Goal: Information Seeking & Learning: Learn about a topic

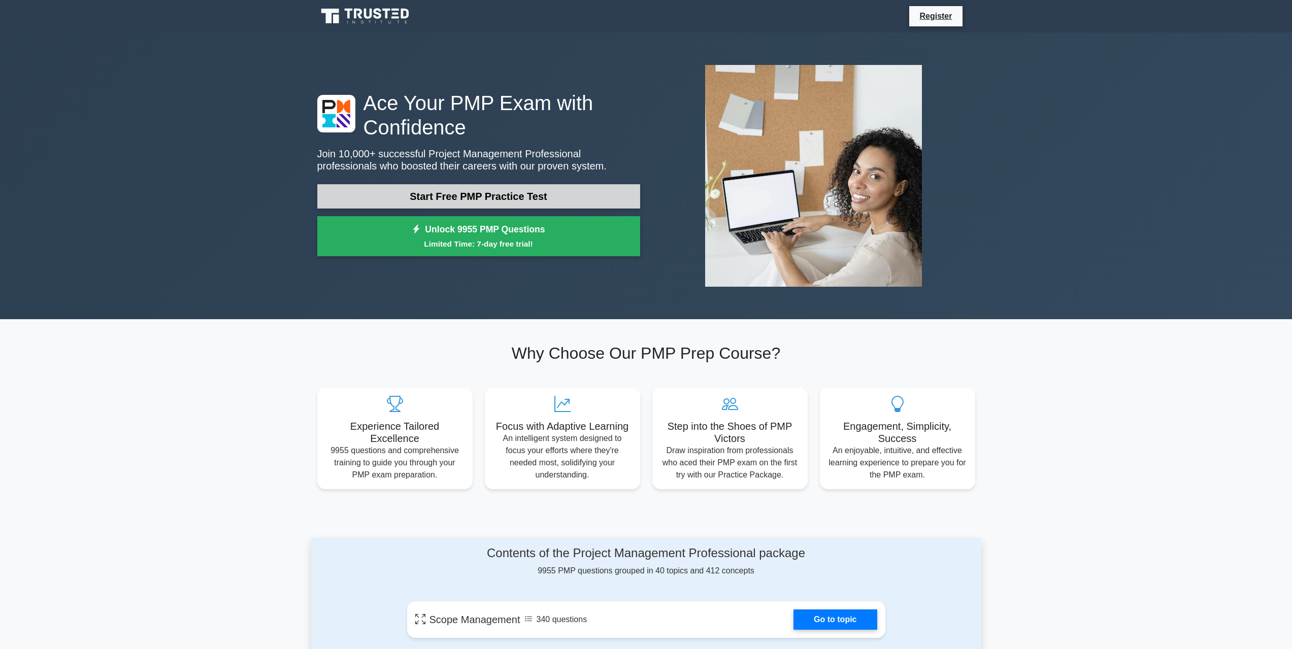
click at [504, 197] on link "Start Free PMP Practice Test" at bounding box center [478, 196] width 323 height 24
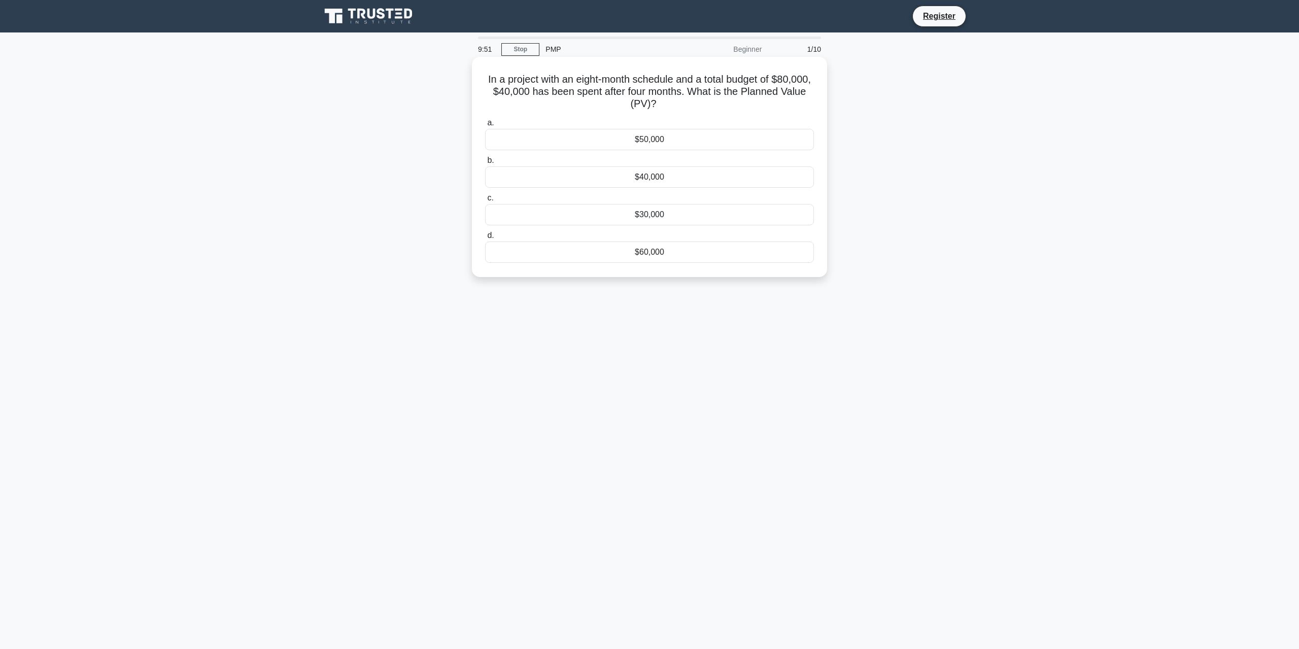
drag, startPoint x: 534, startPoint y: 78, endPoint x: 776, endPoint y: 99, distance: 243.6
click at [776, 99] on h5 "In a project with an eight-month schedule and a total budget of $80,000, $40,00…" at bounding box center [649, 92] width 331 height 38
click at [735, 98] on h5 "In a project with an eight-month schedule and a total budget of $80,000, $40,00…" at bounding box center [649, 92] width 331 height 38
drag, startPoint x: 532, startPoint y: 78, endPoint x: 797, endPoint y: 86, distance: 264.6
click at [797, 86] on h5 "In a project with an eight-month schedule and a total budget of $80,000, $40,00…" at bounding box center [649, 92] width 331 height 38
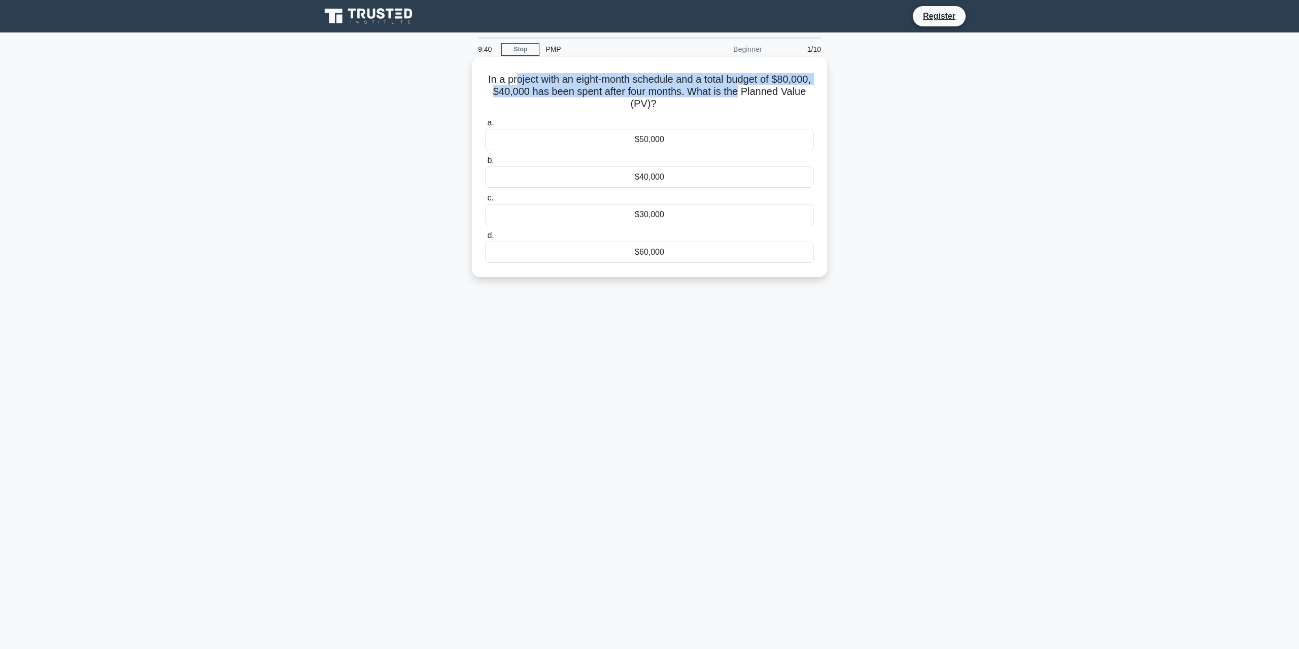
click at [595, 85] on h5 "In a project with an eight-month schedule and a total budget of $80,000, $40,00…" at bounding box center [649, 92] width 331 height 38
drag, startPoint x: 597, startPoint y: 80, endPoint x: 781, endPoint y: 115, distance: 187.0
click at [781, 115] on div "In a project with an eight-month schedule and a total budget of $80,000, $40,00…" at bounding box center [649, 167] width 347 height 212
click at [727, 108] on h5 "In a project with an eight-month schedule and a total budget of $80,000, $40,00…" at bounding box center [649, 92] width 331 height 38
click at [647, 258] on div "$60,000" at bounding box center [649, 252] width 329 height 21
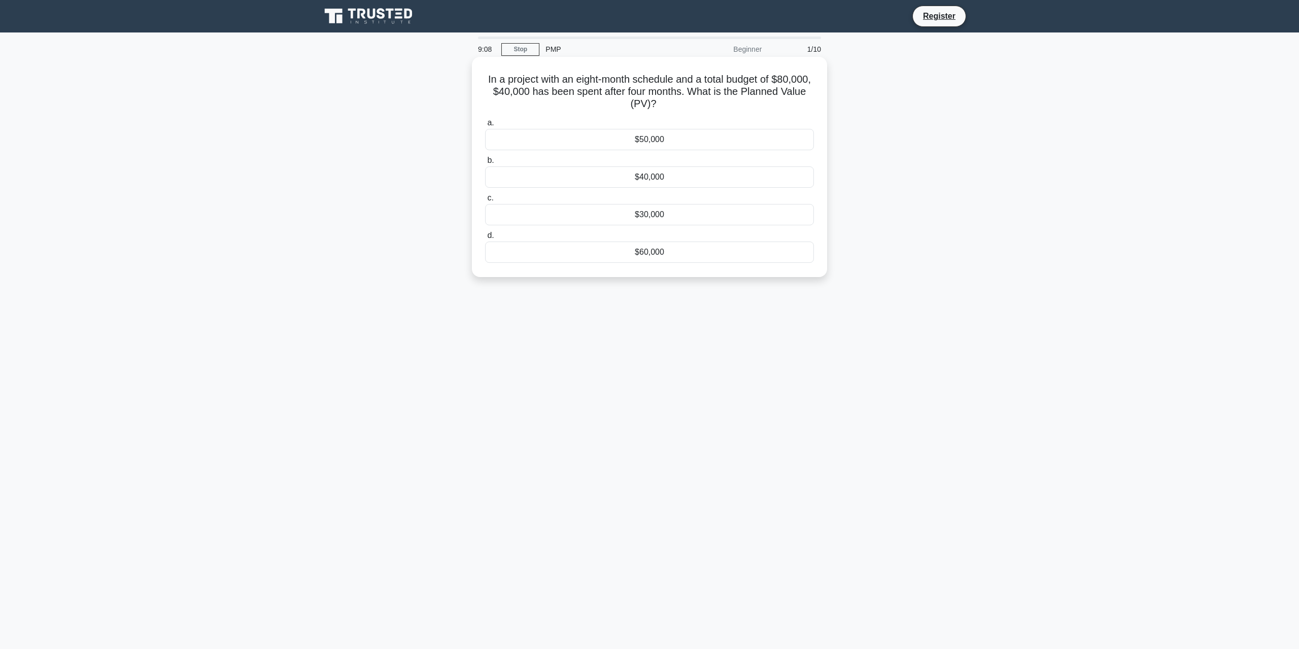
click at [485, 239] on input "d. $60,000" at bounding box center [485, 235] width 0 height 7
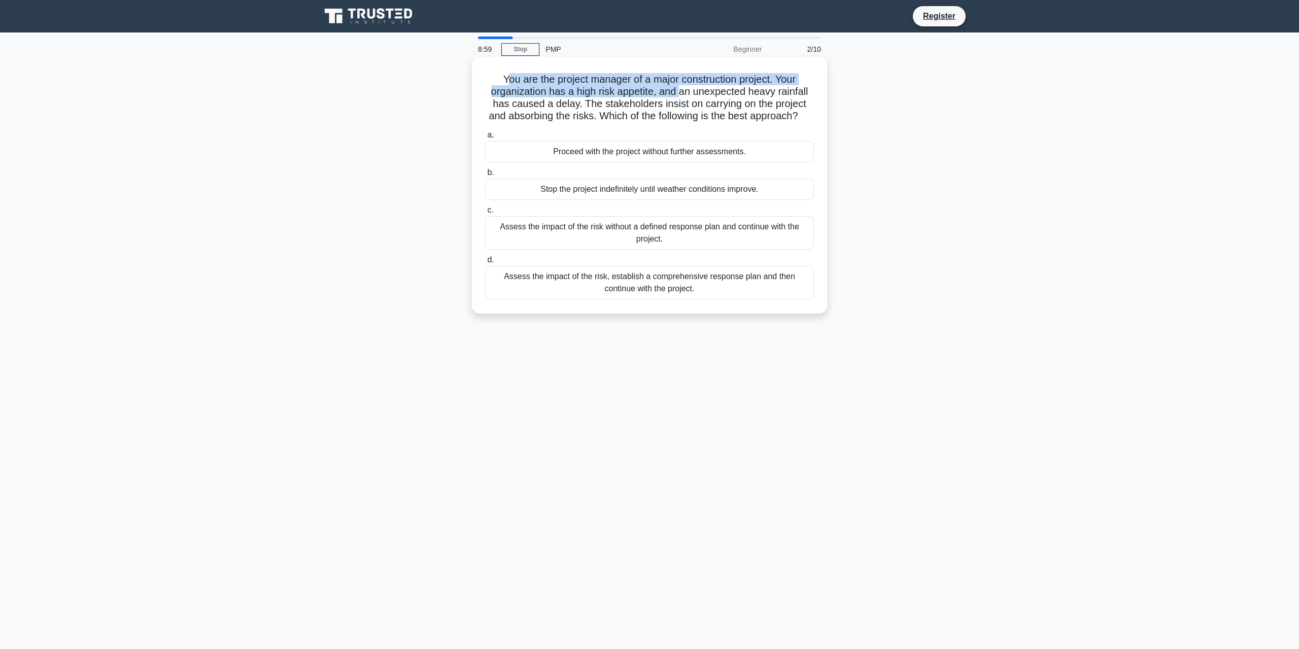
drag, startPoint x: 506, startPoint y: 79, endPoint x: 679, endPoint y: 93, distance: 174.2
click at [679, 93] on h5 "You are the project manager of a major construction project. Your organization …" at bounding box center [649, 98] width 331 height 50
click at [621, 104] on h5 "You are the project manager of a major construction project. Your organization …" at bounding box center [649, 98] width 331 height 50
drag, startPoint x: 620, startPoint y: 93, endPoint x: 651, endPoint y: 94, distance: 31.5
click at [654, 94] on h5 "You are the project manager of a major construction project. Your organization …" at bounding box center [649, 98] width 331 height 50
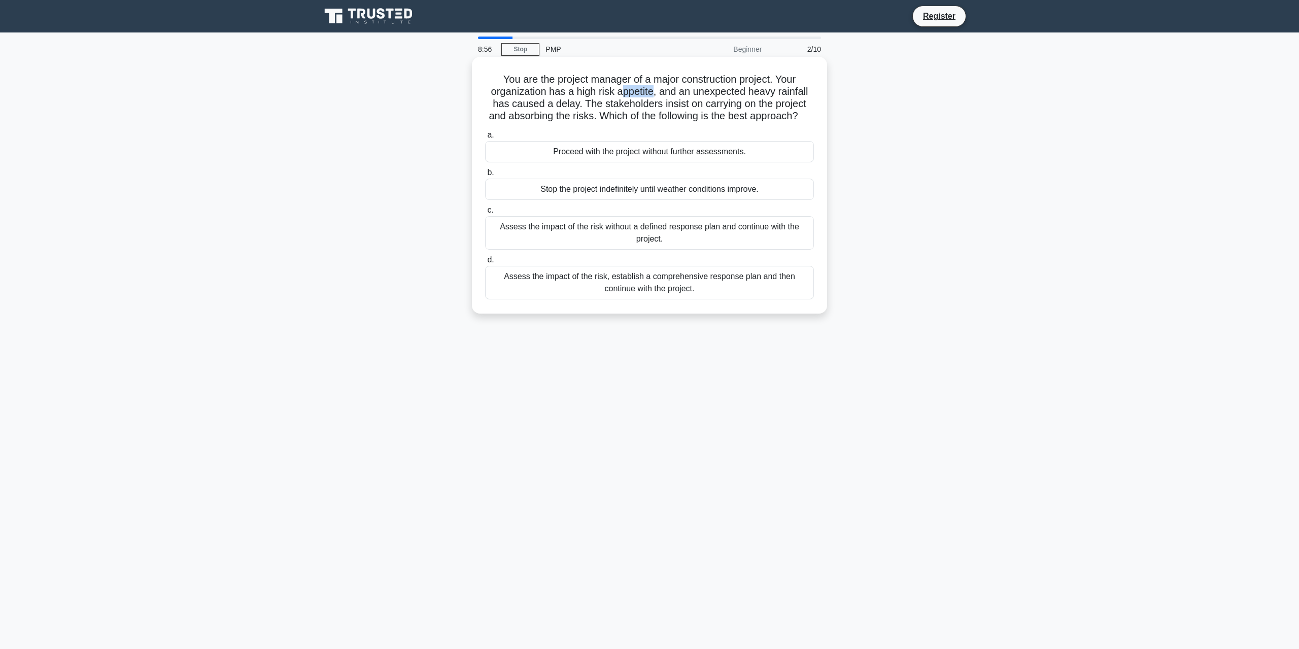
click at [624, 92] on h5 "You are the project manager of a major construction project. Your organization …" at bounding box center [649, 98] width 331 height 50
drag, startPoint x: 616, startPoint y: 91, endPoint x: 655, endPoint y: 93, distance: 39.1
click at [655, 93] on h5 "You are the project manager of a major construction project. Your organization …" at bounding box center [649, 98] width 331 height 50
drag, startPoint x: 782, startPoint y: 90, endPoint x: 815, endPoint y: 93, distance: 32.7
click at [815, 93] on h5 "You are the project manager of a major construction project. Your organization …" at bounding box center [649, 98] width 331 height 50
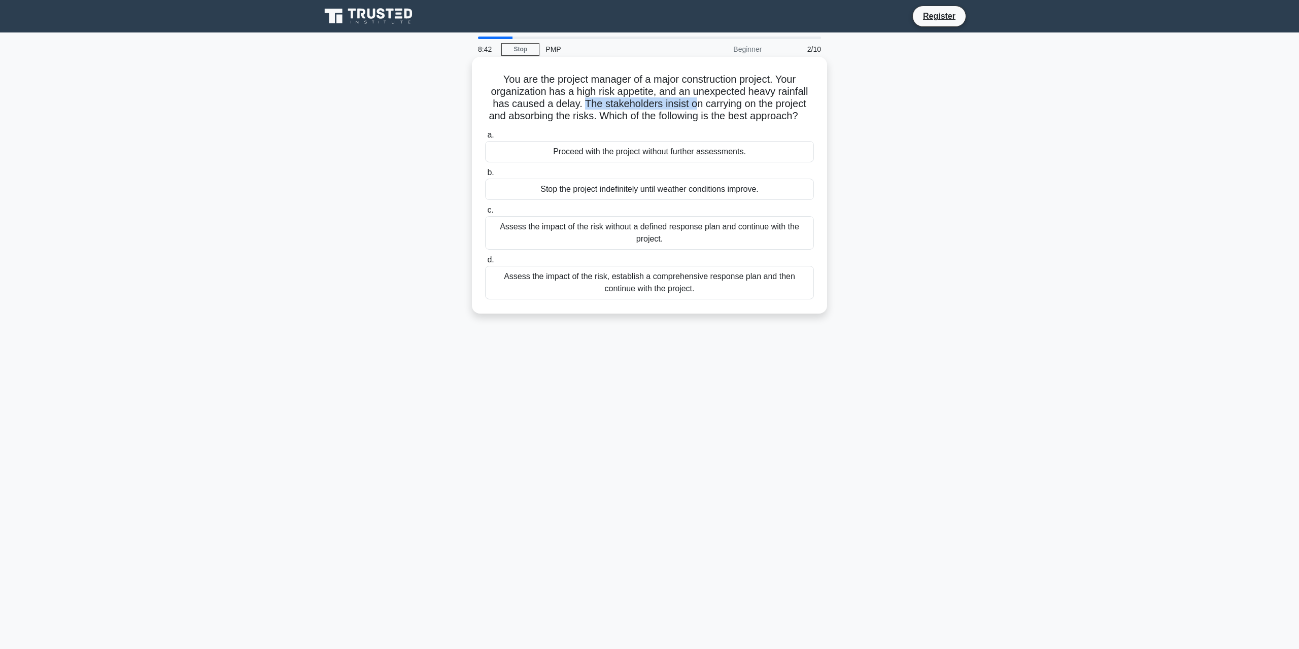
drag, startPoint x: 582, startPoint y: 108, endPoint x: 694, endPoint y: 104, distance: 112.3
click at [694, 104] on h5 "You are the project manager of a major construction project. Your organization …" at bounding box center [649, 98] width 331 height 50
click at [661, 107] on h5 "You are the project manager of a major construction project. Your organization …" at bounding box center [649, 98] width 331 height 50
drag, startPoint x: 668, startPoint y: 104, endPoint x: 687, endPoint y: 104, distance: 19.3
click at [687, 104] on h5 "You are the project manager of a major construction project. Your organization …" at bounding box center [649, 98] width 331 height 50
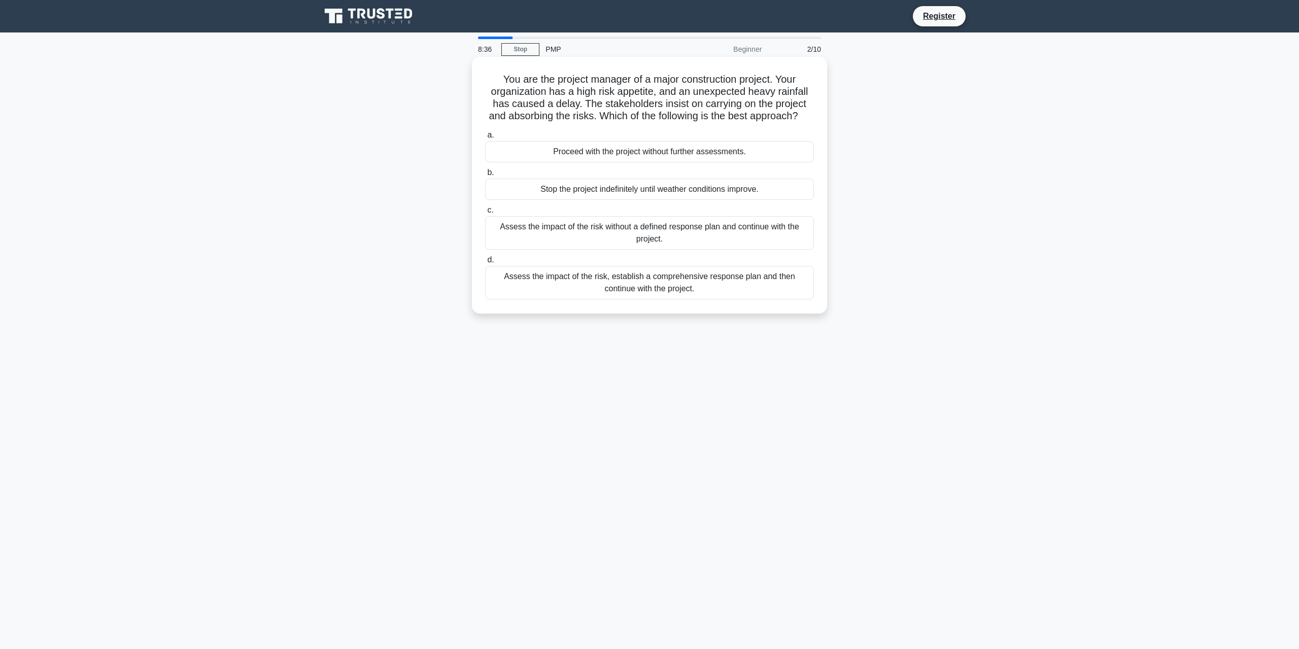
click at [723, 111] on h5 "You are the project manager of a major construction project. Your organization …" at bounding box center [649, 98] width 331 height 50
drag, startPoint x: 507, startPoint y: 118, endPoint x: 590, endPoint y: 118, distance: 82.7
click at [590, 118] on h5 "You are the project manager of a major construction project. Your organization …" at bounding box center [649, 98] width 331 height 50
drag, startPoint x: 616, startPoint y: 119, endPoint x: 805, endPoint y: 122, distance: 188.8
click at [805, 122] on h5 "You are the project manager of a major construction project. Your organization …" at bounding box center [649, 98] width 331 height 50
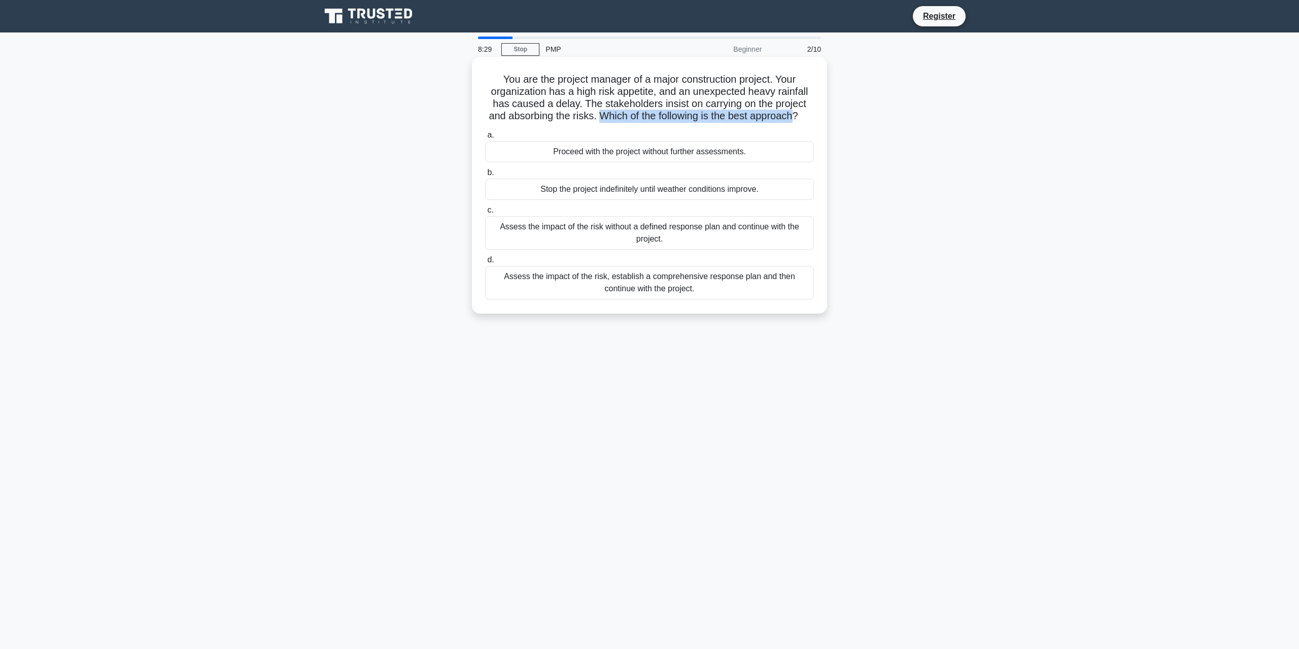
click at [778, 116] on h5 "You are the project manager of a major construction project. Your organization …" at bounding box center [649, 98] width 331 height 50
click at [670, 298] on div "Assess the impact of the risk, establish a comprehensive response plan and then…" at bounding box center [649, 283] width 329 height 34
click at [485, 263] on input "d. Assess the impact of the risk, establish a comprehensive response plan and t…" at bounding box center [485, 260] width 0 height 7
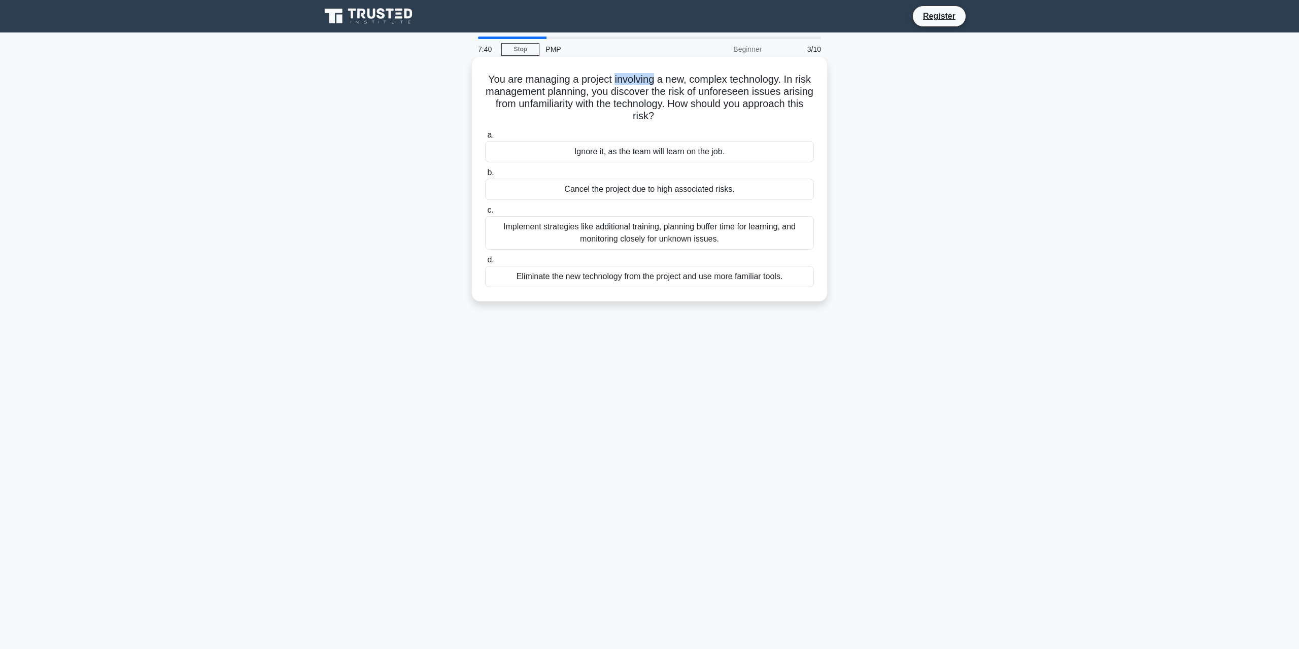
drag, startPoint x: 625, startPoint y: 79, endPoint x: 663, endPoint y: 82, distance: 37.7
click at [665, 81] on h5 "You are managing a project involving a new, complex technology. In risk managem…" at bounding box center [649, 98] width 331 height 50
click at [722, 89] on h5 "You are managing a project involving a new, complex technology. In risk managem…" at bounding box center [649, 98] width 331 height 50
drag, startPoint x: 741, startPoint y: 98, endPoint x: 779, endPoint y: 94, distance: 37.7
click at [779, 94] on h5 "You are managing a project involving a new, complex technology. In risk managem…" at bounding box center [649, 98] width 331 height 50
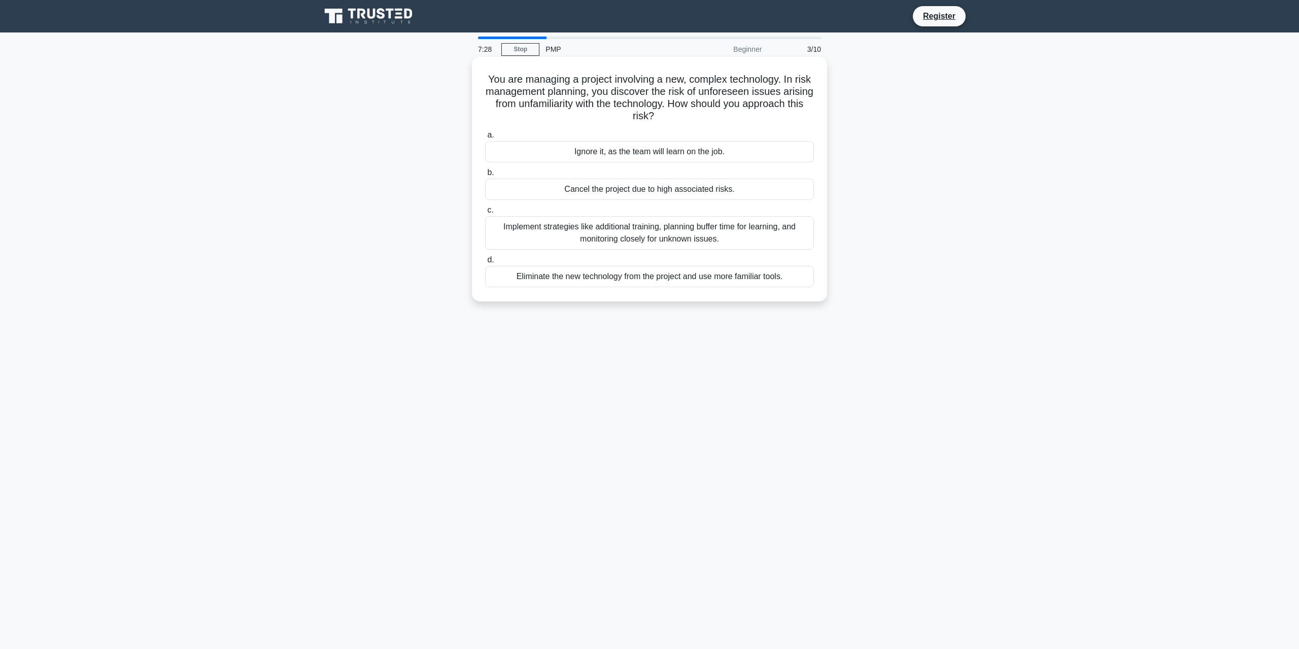
click at [666, 101] on h5 "You are managing a project involving a new, complex technology. In risk managem…" at bounding box center [649, 98] width 331 height 50
drag, startPoint x: 513, startPoint y: 106, endPoint x: 537, endPoint y: 106, distance: 23.9
click at [537, 106] on h5 "You are managing a project involving a new, complex technology. In risk managem…" at bounding box center [649, 98] width 331 height 50
drag, startPoint x: 502, startPoint y: 107, endPoint x: 536, endPoint y: 106, distance: 33.5
click at [536, 106] on h5 "You are managing a project involving a new, complex technology. In risk managem…" at bounding box center [649, 98] width 331 height 50
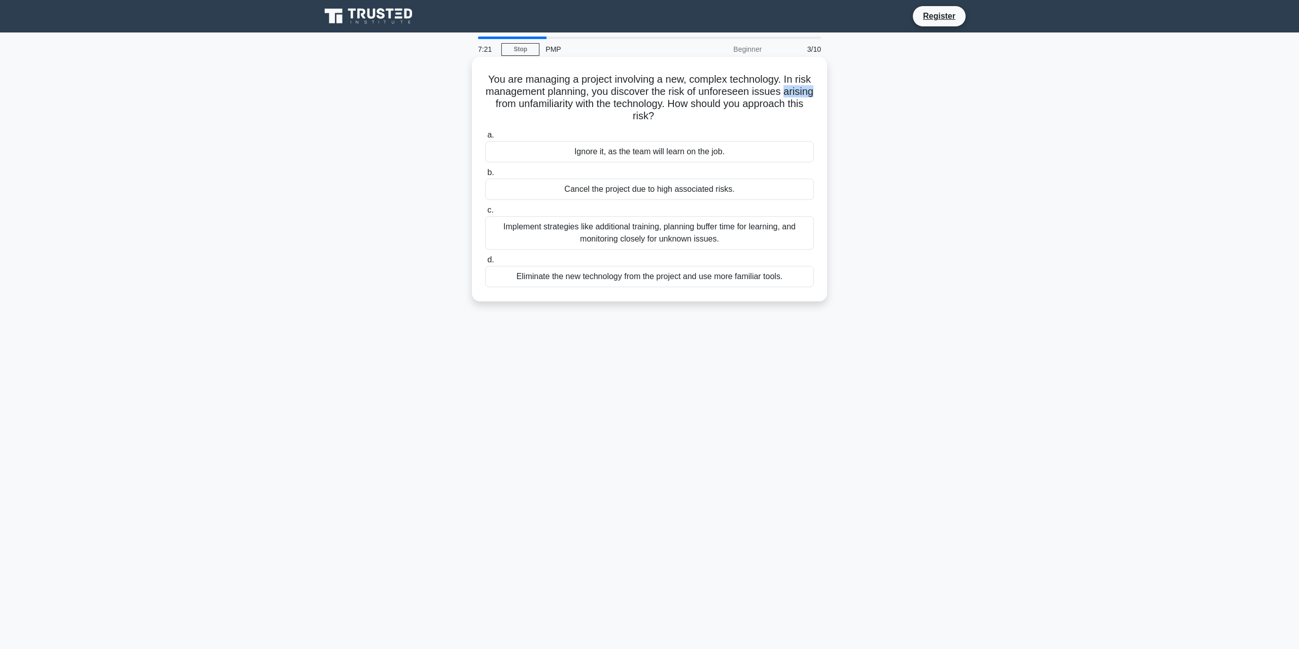
drag, startPoint x: 672, startPoint y: 105, endPoint x: 720, endPoint y: 110, distance: 48.5
click at [720, 110] on h5 "You are managing a project involving a new, complex technology. In risk managem…" at bounding box center [649, 98] width 331 height 50
click at [749, 103] on h5 "You are managing a project involving a new, complex technology. In risk managem…" at bounding box center [649, 98] width 331 height 50
click at [680, 235] on div "Implement strategies like additional training, planning buffer time for learnin…" at bounding box center [649, 233] width 329 height 34
click at [485, 214] on input "c. Implement strategies like additional training, planning buffer time for lear…" at bounding box center [485, 210] width 0 height 7
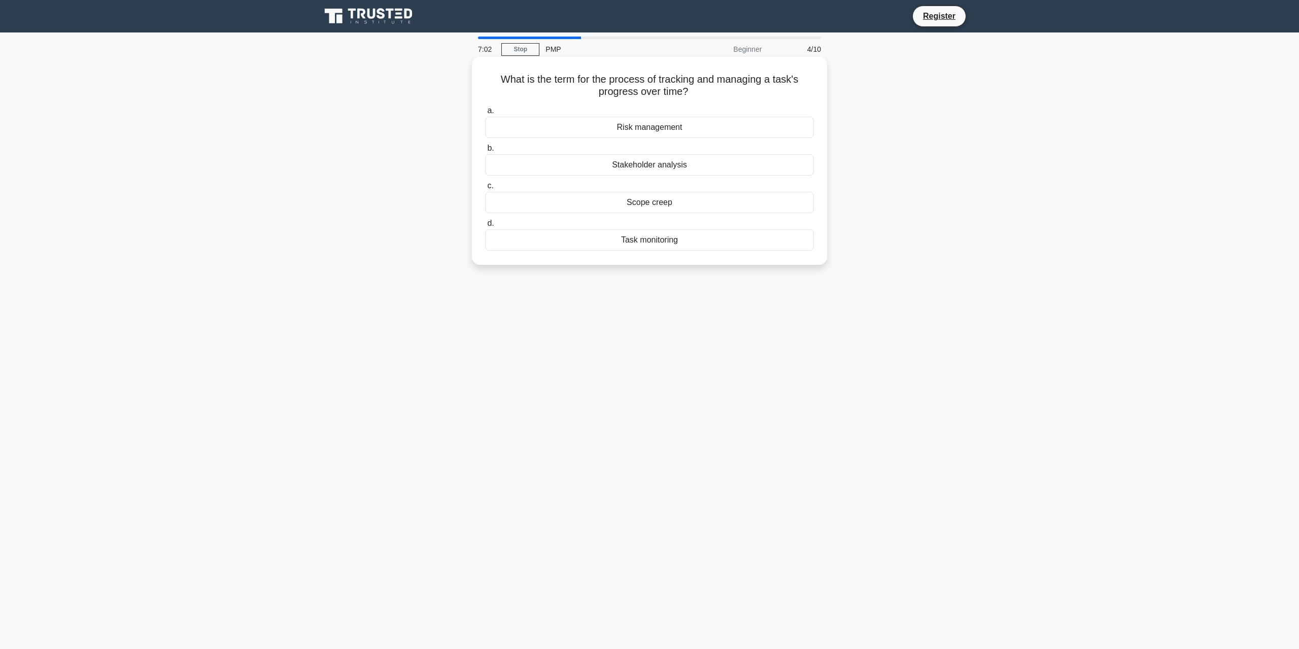
drag, startPoint x: 540, startPoint y: 83, endPoint x: 803, endPoint y: 87, distance: 263.0
click at [803, 87] on h5 "What is the term for the process of tracking and managing a task's progress ove…" at bounding box center [649, 85] width 331 height 25
click at [732, 82] on h5 "What is the term for the process of tracking and managing a task's progress ove…" at bounding box center [649, 85] width 331 height 25
click at [674, 243] on div "Task monitoring" at bounding box center [649, 239] width 329 height 21
click at [485, 227] on input "d. Task monitoring" at bounding box center [485, 223] width 0 height 7
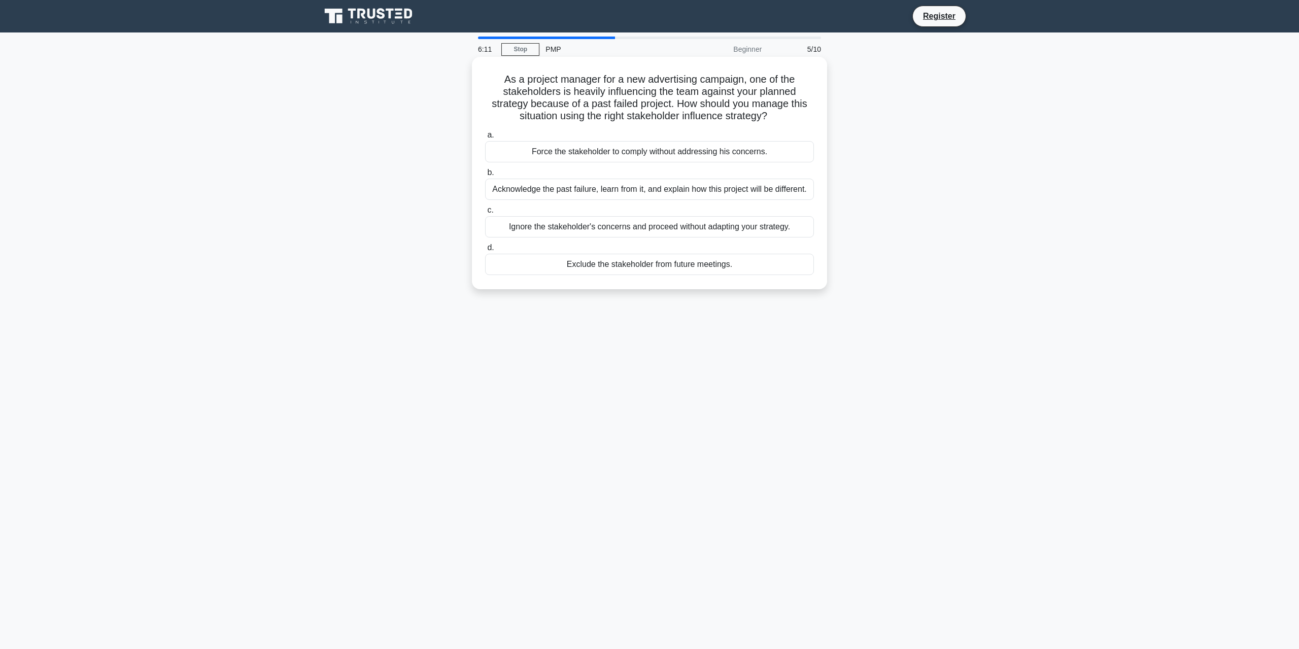
click at [581, 192] on div "Acknowledge the past failure, learn from it, and explain how this project will …" at bounding box center [649, 189] width 329 height 21
click at [485, 176] on input "b. Acknowledge the past failure, learn from it, and explain how this project wi…" at bounding box center [485, 173] width 0 height 7
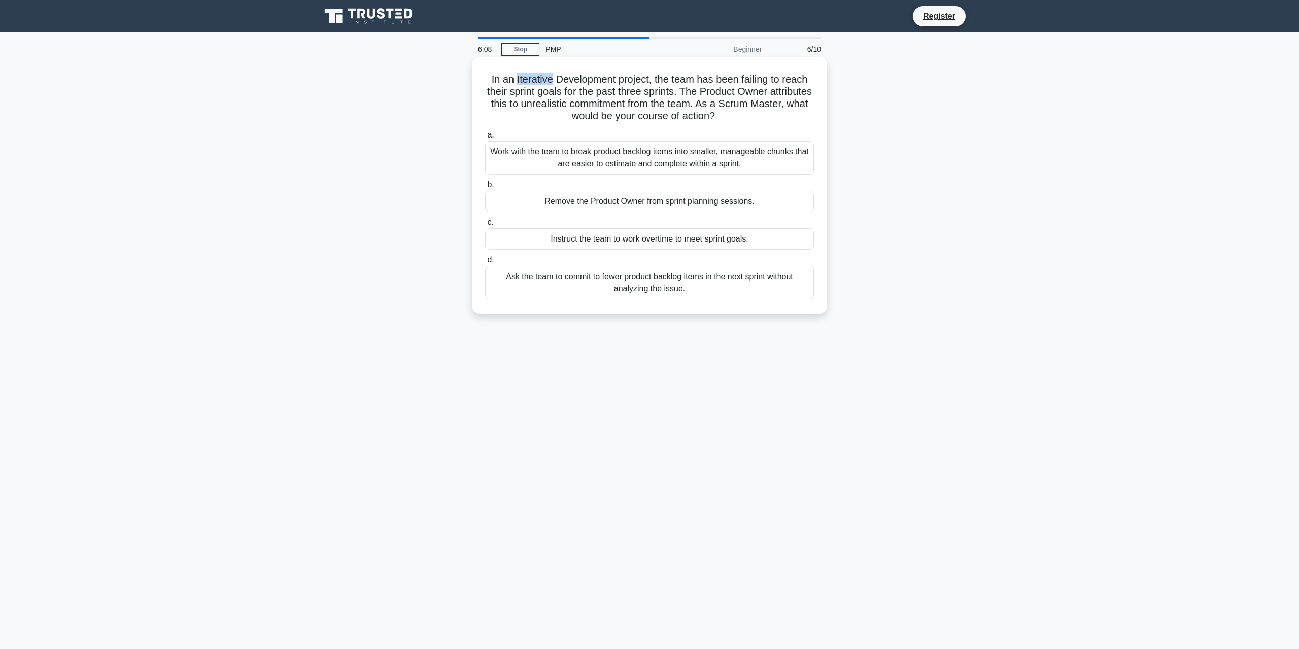
drag, startPoint x: 513, startPoint y: 79, endPoint x: 551, endPoint y: 76, distance: 37.6
click at [551, 76] on h5 "In an Iterative Development project, the team has been failing to reach their s…" at bounding box center [649, 98] width 331 height 50
click at [679, 86] on h5 "In an Iterative Development project, the team has been failing to reach their s…" at bounding box center [649, 98] width 331 height 50
drag, startPoint x: 649, startPoint y: 80, endPoint x: 707, endPoint y: 96, distance: 60.5
click at [707, 96] on h5 "In an Iterative Development project, the team has been failing to reach their s…" at bounding box center [649, 98] width 331 height 50
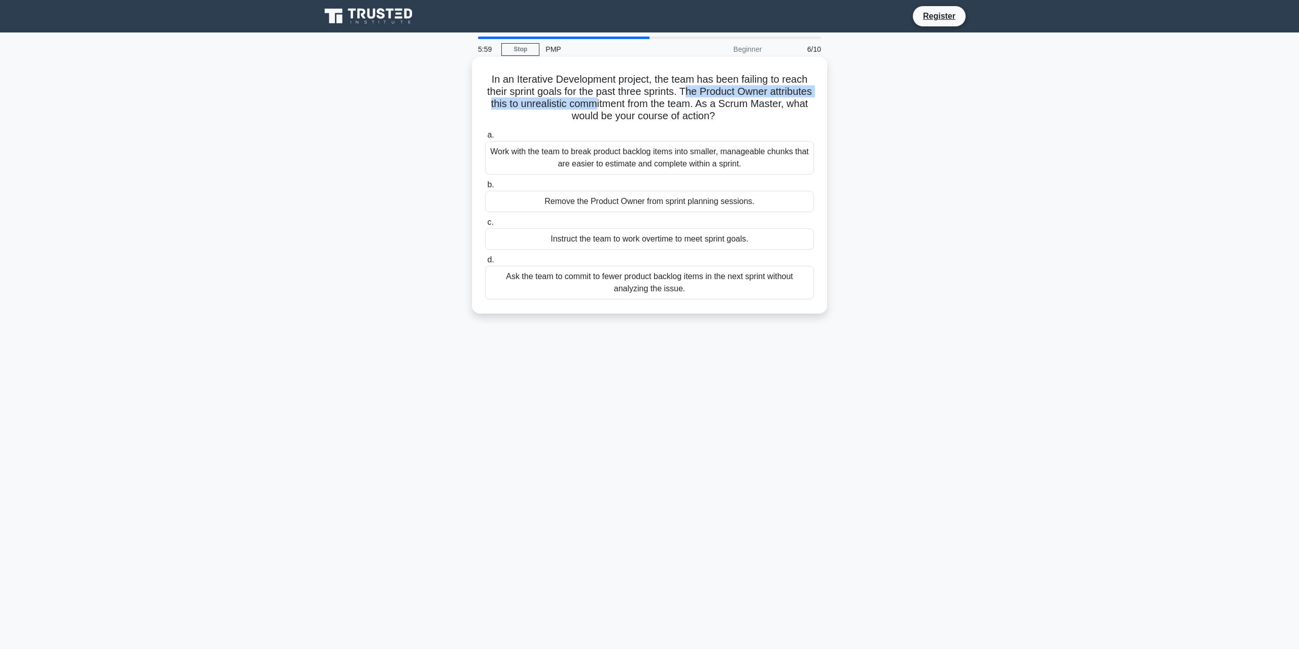
drag, startPoint x: 710, startPoint y: 95, endPoint x: 648, endPoint y: 105, distance: 63.2
click at [648, 105] on h5 "In an Iterative Development project, the team has been failing to reach their s…" at bounding box center [649, 98] width 331 height 50
click at [576, 107] on h5 "In an Iterative Development project, the team has been failing to reach their s…" at bounding box center [649, 98] width 331 height 50
drag, startPoint x: 502, startPoint y: 106, endPoint x: 535, endPoint y: 106, distance: 33.5
click at [535, 106] on h5 "In an Iterative Development project, the team has been failing to reach their s…" at bounding box center [649, 98] width 331 height 50
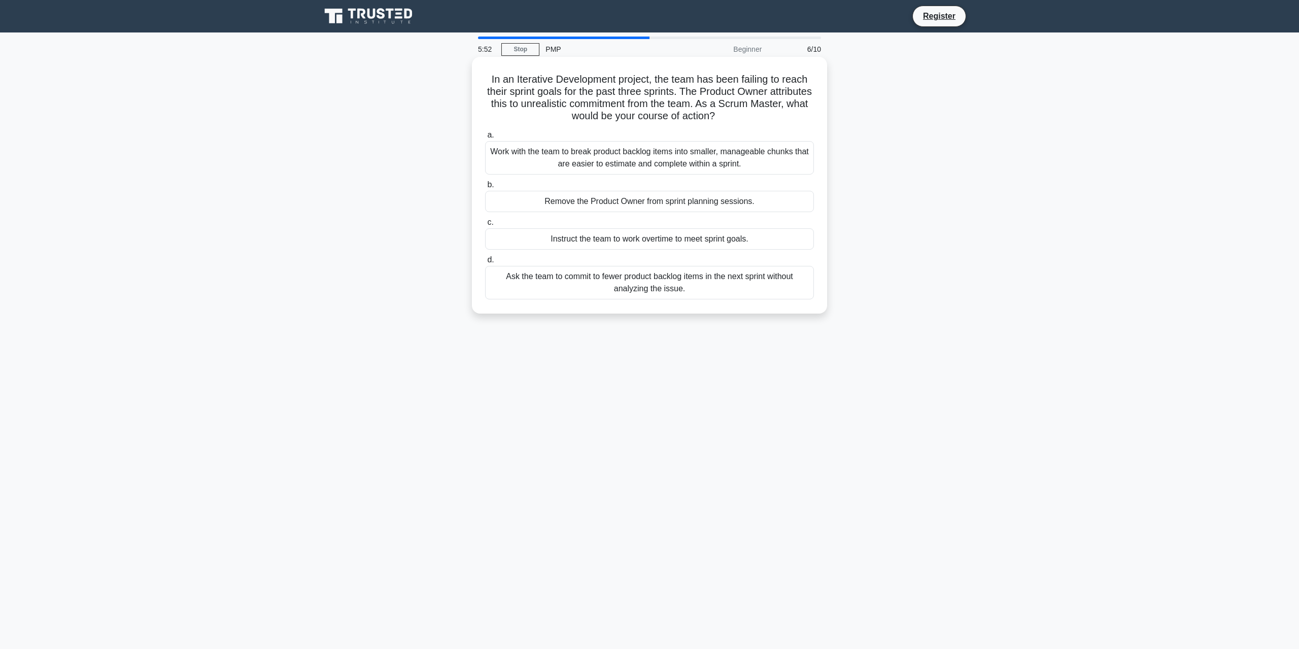
drag, startPoint x: 569, startPoint y: 106, endPoint x: 560, endPoint y: 104, distance: 8.9
click at [568, 106] on h5 "In an Iterative Development project, the team has been failing to reach their s…" at bounding box center [649, 98] width 331 height 50
drag, startPoint x: 536, startPoint y: 103, endPoint x: 711, endPoint y: 102, distance: 175.1
click at [711, 102] on h5 "In an Iterative Development project, the team has been failing to reach their s…" at bounding box center [649, 98] width 331 height 50
click at [672, 108] on h5 "In an Iterative Development project, the team has been failing to reach their s…" at bounding box center [649, 98] width 331 height 50
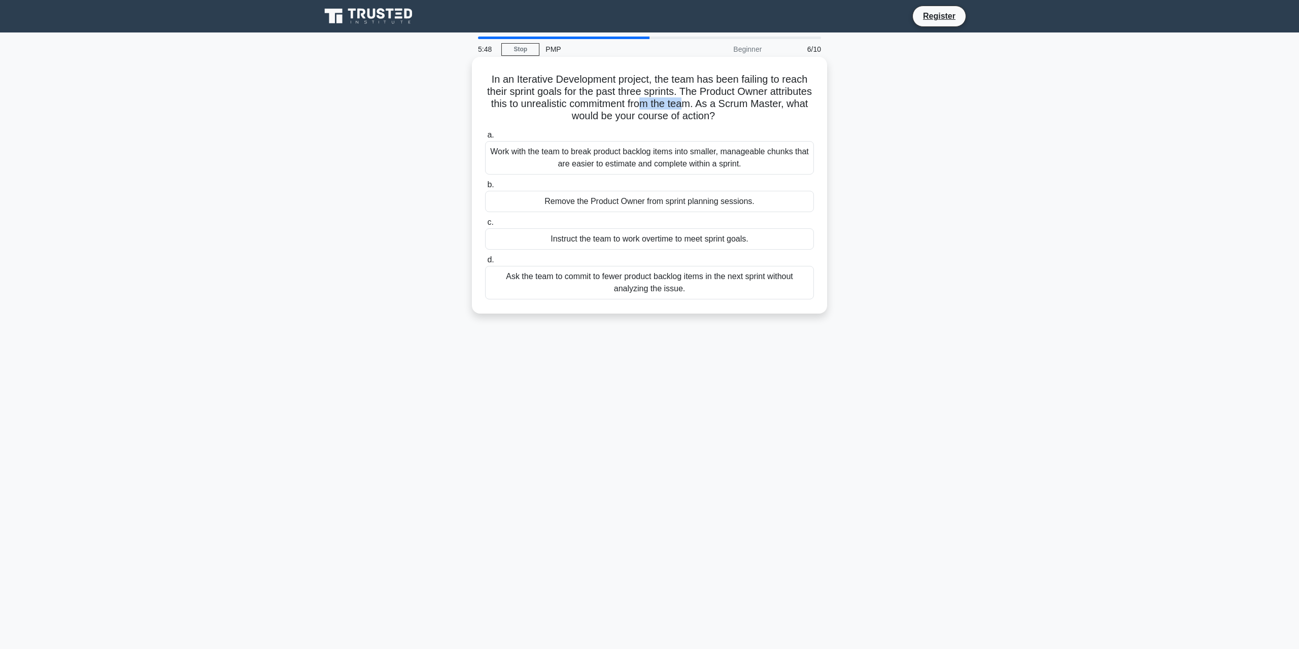
drag, startPoint x: 704, startPoint y: 105, endPoint x: 752, endPoint y: 112, distance: 49.2
click at [745, 109] on h5 "In an Iterative Development project, the team has been failing to reach their s…" at bounding box center [649, 98] width 331 height 50
drag, startPoint x: 755, startPoint y: 107, endPoint x: 812, endPoint y: 110, distance: 56.9
click at [812, 110] on h5 "In an Iterative Development project, the team has been failing to reach their s…" at bounding box center [649, 98] width 331 height 50
drag, startPoint x: 602, startPoint y: 118, endPoint x: 759, endPoint y: 117, distance: 156.9
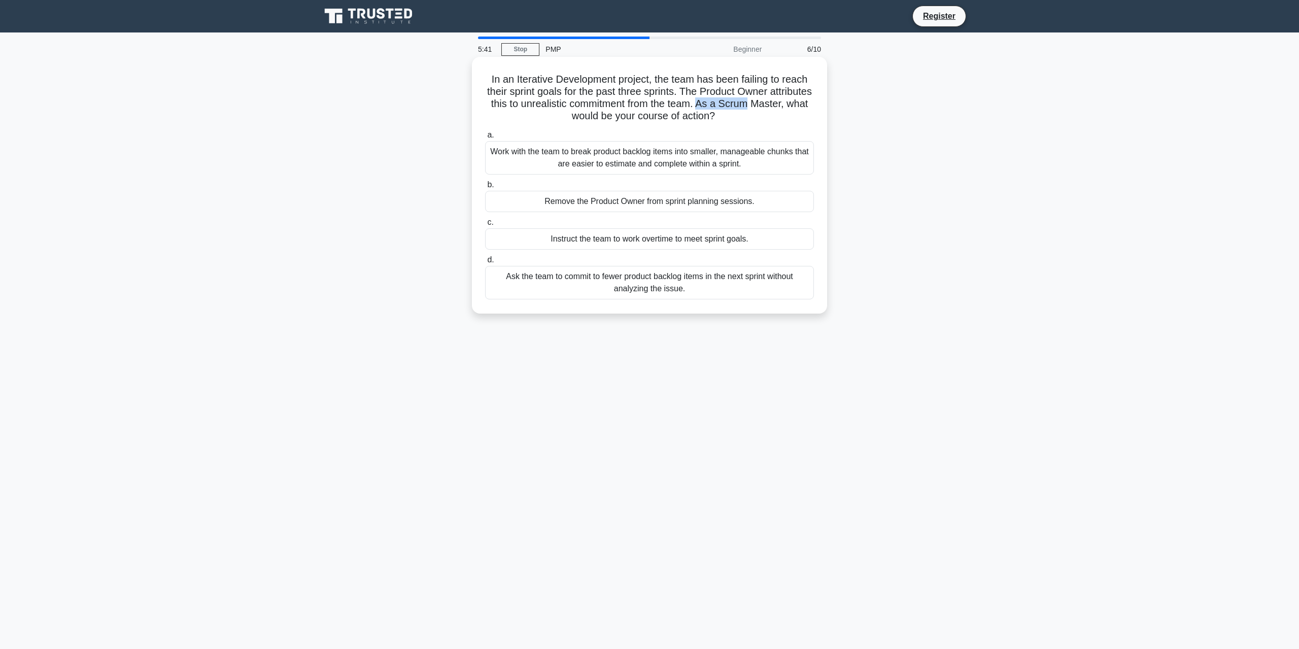
click at [759, 117] on h5 "In an Iterative Development project, the team has been failing to reach their s…" at bounding box center [649, 98] width 331 height 50
click at [727, 115] on icon ".spinner_0XTQ{transform-origin:center;animation:spinner_y6GP .75s linear infini…" at bounding box center [721, 117] width 12 height 12
click at [657, 170] on div "Work with the team to break product backlog items into smaller, manageable chun…" at bounding box center [649, 158] width 329 height 34
click at [485, 139] on input "a. Work with the team to break product backlog items into smaller, manageable c…" at bounding box center [485, 135] width 0 height 7
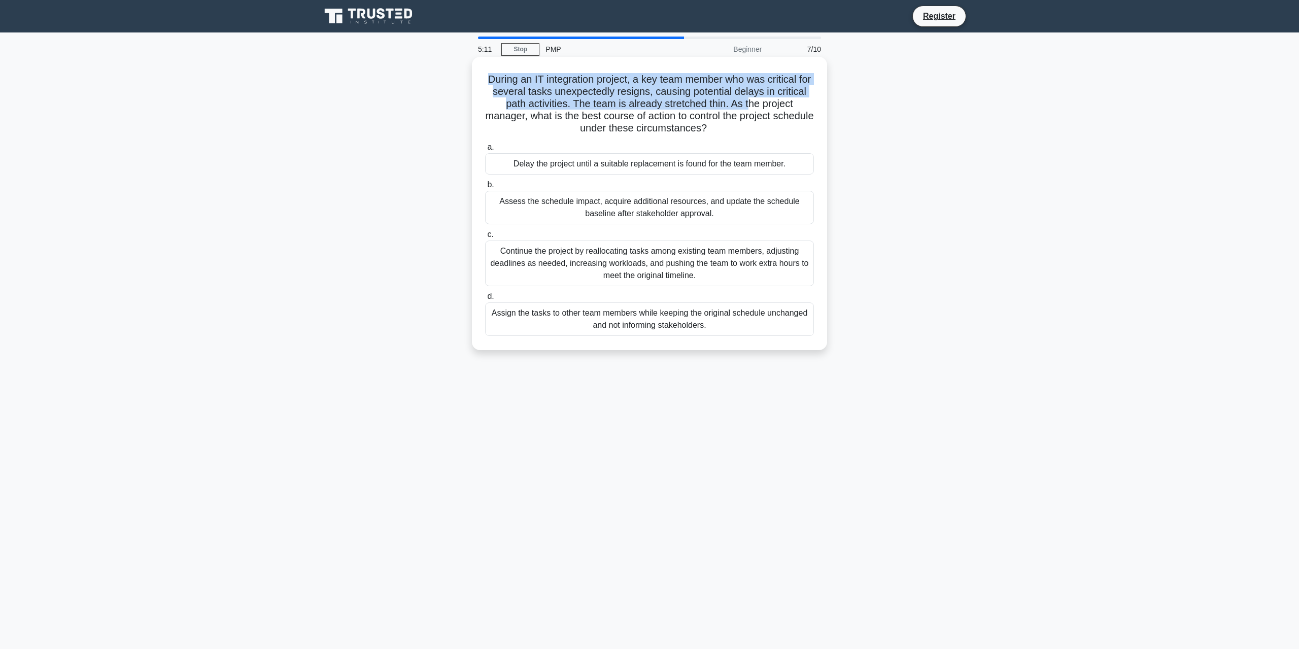
drag, startPoint x: 525, startPoint y: 78, endPoint x: 769, endPoint y: 101, distance: 245.2
click at [769, 101] on h5 "During an IT integration project, a key team member who was critical for severa…" at bounding box center [649, 104] width 331 height 62
click at [763, 105] on h5 "During an IT integration project, a key team member who was critical for severa…" at bounding box center [649, 104] width 331 height 62
drag, startPoint x: 754, startPoint y: 103, endPoint x: 796, endPoint y: 126, distance: 48.2
click at [796, 126] on h5 "During an IT integration project, a key team member who was critical for severa…" at bounding box center [649, 104] width 331 height 62
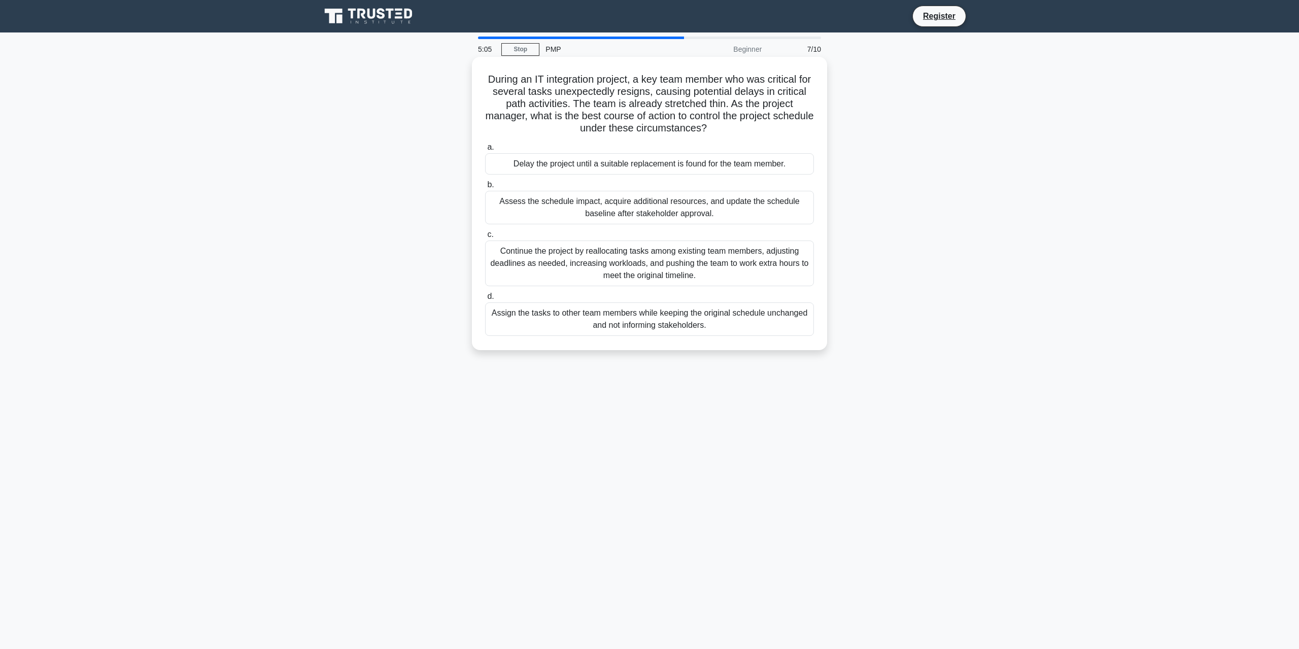
click at [772, 131] on h5 "During an IT integration project, a key team member who was critical for severa…" at bounding box center [649, 104] width 331 height 62
drag, startPoint x: 740, startPoint y: 130, endPoint x: 655, endPoint y: 128, distance: 84.8
click at [655, 128] on h5 "During an IT integration project, a key team member who was critical for severa…" at bounding box center [649, 104] width 331 height 62
click at [643, 108] on h5 "During an IT integration project, a key team member who was critical for severa…" at bounding box center [649, 104] width 331 height 62
drag, startPoint x: 646, startPoint y: 78, endPoint x: 673, endPoint y: 91, distance: 30.2
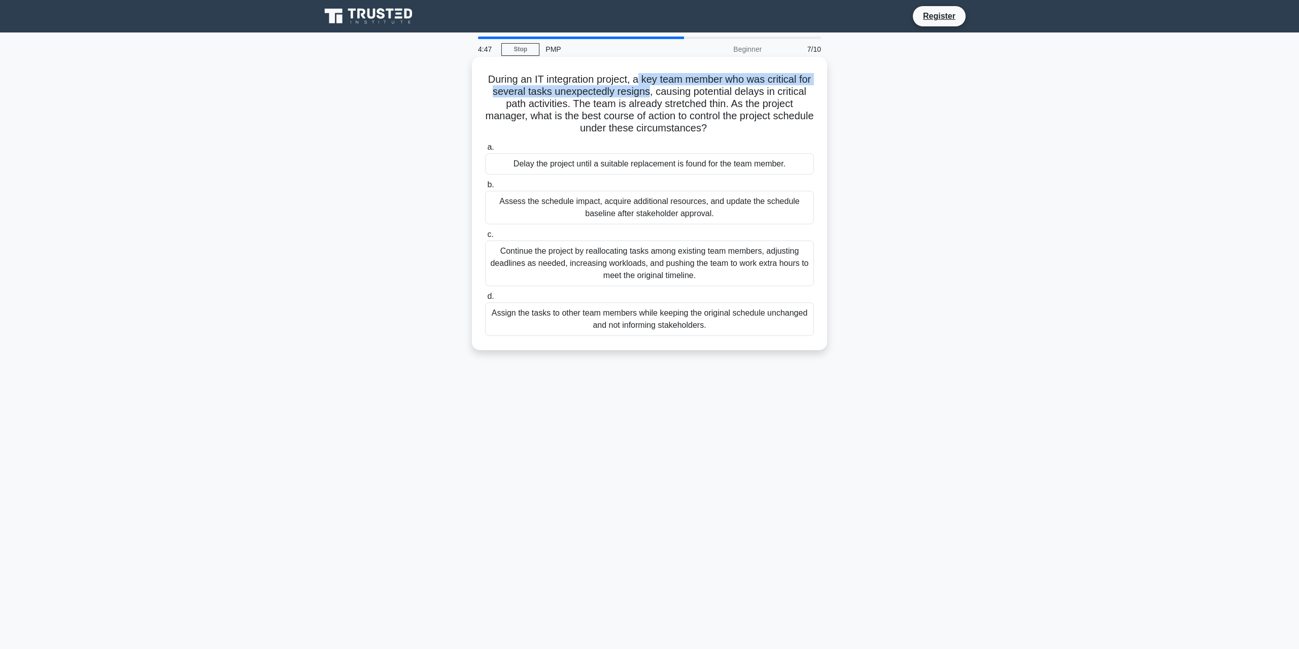
click at [673, 91] on h5 "During an IT integration project, a key team member who was critical for severa…" at bounding box center [649, 104] width 331 height 62
click at [674, 91] on h5 "During an IT integration project, a key team member who was critical for severa…" at bounding box center [649, 104] width 331 height 62
drag, startPoint x: 674, startPoint y: 93, endPoint x: 645, endPoint y: 94, distance: 28.4
click at [645, 94] on h5 "During an IT integration project, a key team member who was critical for severa…" at bounding box center [649, 104] width 331 height 62
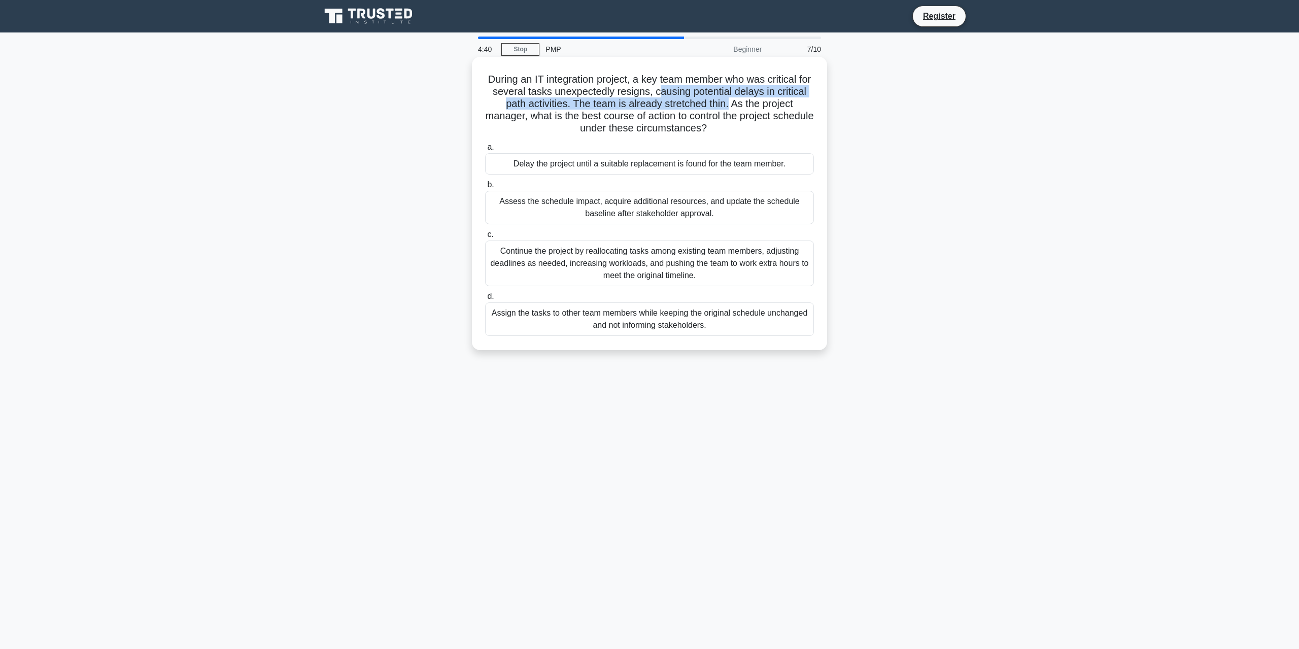
drag, startPoint x: 682, startPoint y: 91, endPoint x: 749, endPoint y: 108, distance: 69.2
click at [745, 108] on h5 "During an IT integration project, a key team member who was critical for severa…" at bounding box center [649, 104] width 331 height 62
drag, startPoint x: 554, startPoint y: 115, endPoint x: 741, endPoint y: 120, distance: 186.9
click at [741, 120] on h5 "During an IT integration project, a key team member who was critical for severa…" at bounding box center [649, 104] width 331 height 62
drag, startPoint x: 706, startPoint y: 123, endPoint x: 697, endPoint y: 120, distance: 9.6
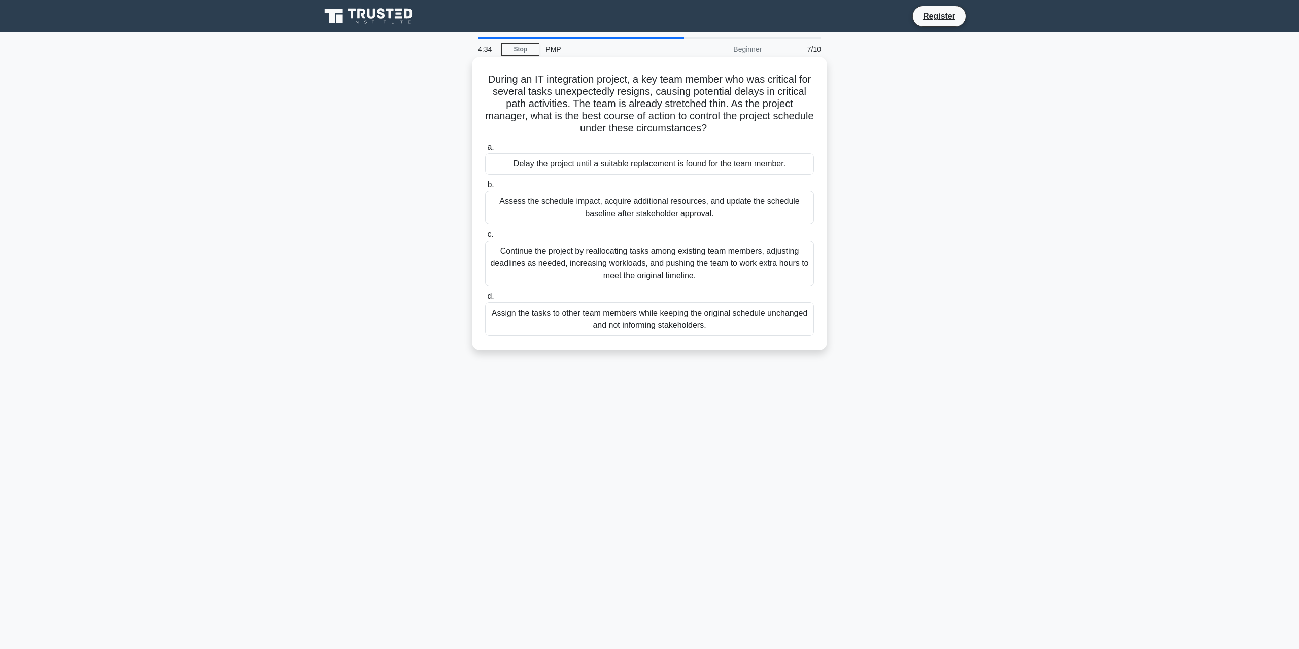
click at [706, 122] on h5 "During an IT integration project, a key team member who was critical for severa…" at bounding box center [649, 104] width 331 height 62
drag, startPoint x: 596, startPoint y: 117, endPoint x: 746, endPoint y: 119, distance: 149.3
click at [746, 119] on h5 "During an IT integration project, a key team member who was critical for severa…" at bounding box center [649, 104] width 331 height 62
click at [749, 117] on h5 "During an IT integration project, a key team member who was critical for severa…" at bounding box center [649, 104] width 331 height 62
drag, startPoint x: 746, startPoint y: 115, endPoint x: 804, endPoint y: 122, distance: 58.3
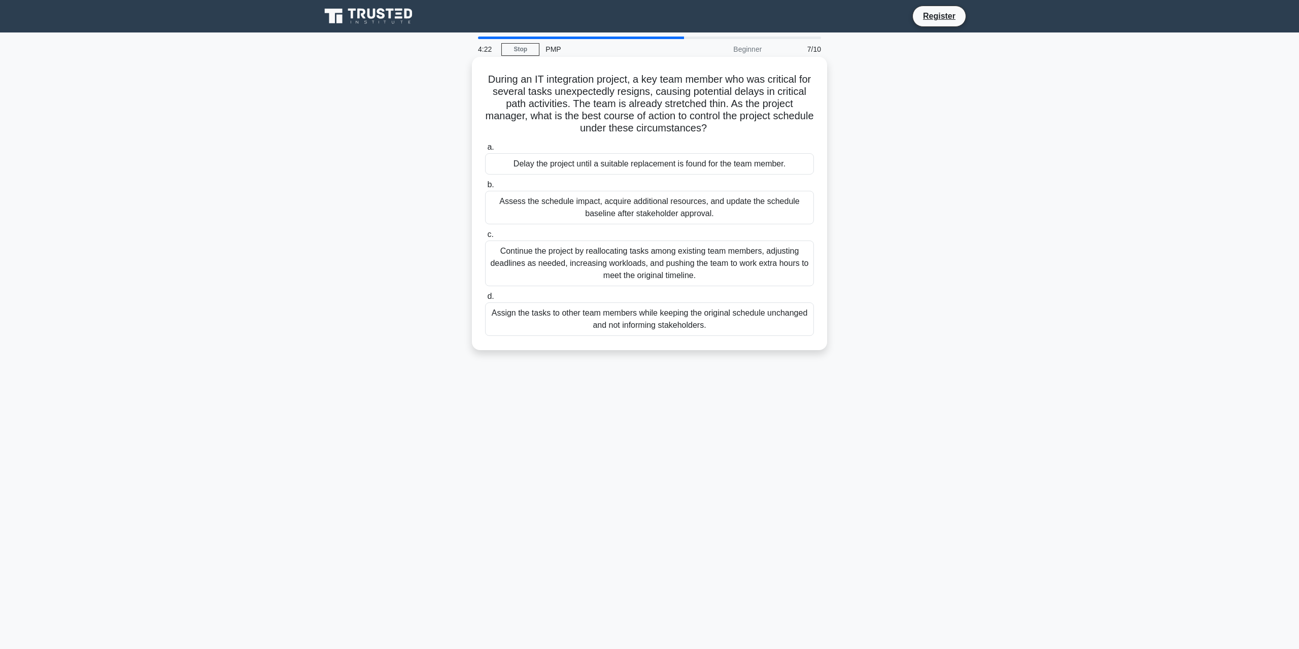
click at [804, 122] on h5 "During an IT integration project, a key team member who was critical for severa…" at bounding box center [649, 104] width 331 height 62
click at [632, 104] on h5 "During an IT integration project, a key team member who was critical for severa…" at bounding box center [649, 104] width 331 height 62
click at [683, 209] on div "Assess the schedule impact, acquire additional resources, and update the schedu…" at bounding box center [649, 208] width 329 height 34
click at [485, 188] on input "b. Assess the schedule impact, acquire additional resources, and update the sch…" at bounding box center [485, 185] width 0 height 7
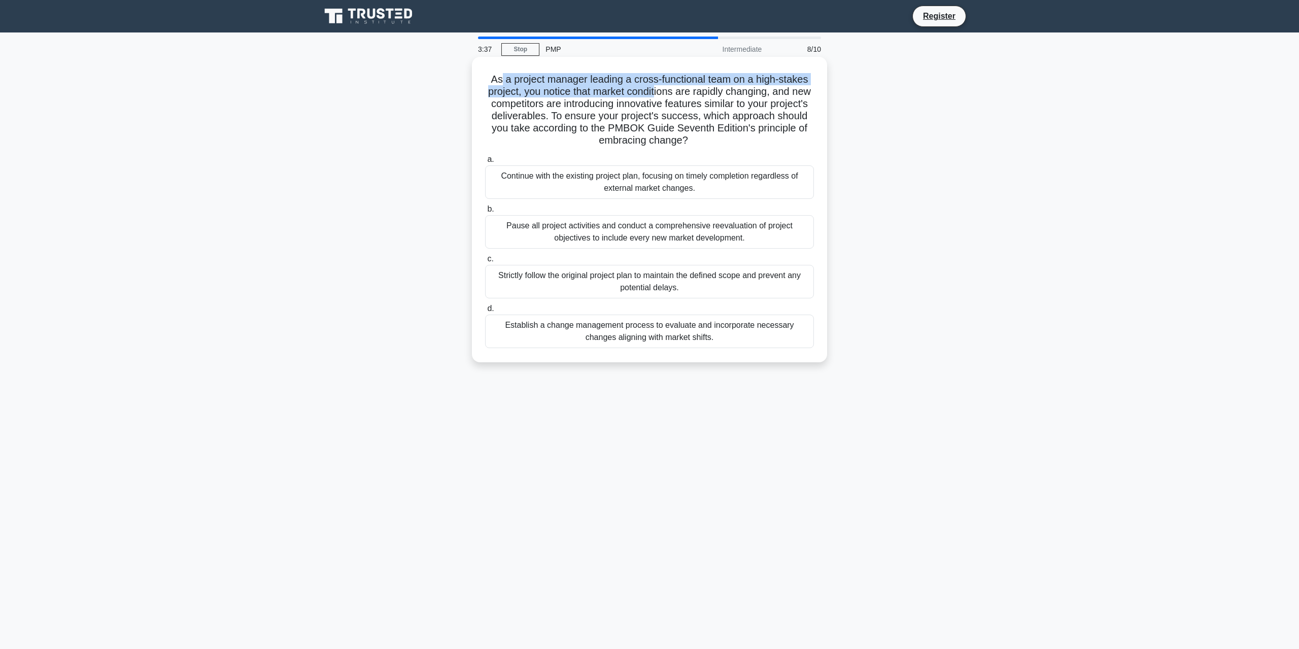
drag, startPoint x: 503, startPoint y: 81, endPoint x: 645, endPoint y: 94, distance: 142.7
click at [650, 94] on h5 "As a project manager leading a cross-functional team on a high-stakes project, …" at bounding box center [649, 110] width 331 height 74
click at [537, 92] on h5 "As a project manager leading a cross-functional team on a high-stakes project, …" at bounding box center [649, 110] width 331 height 74
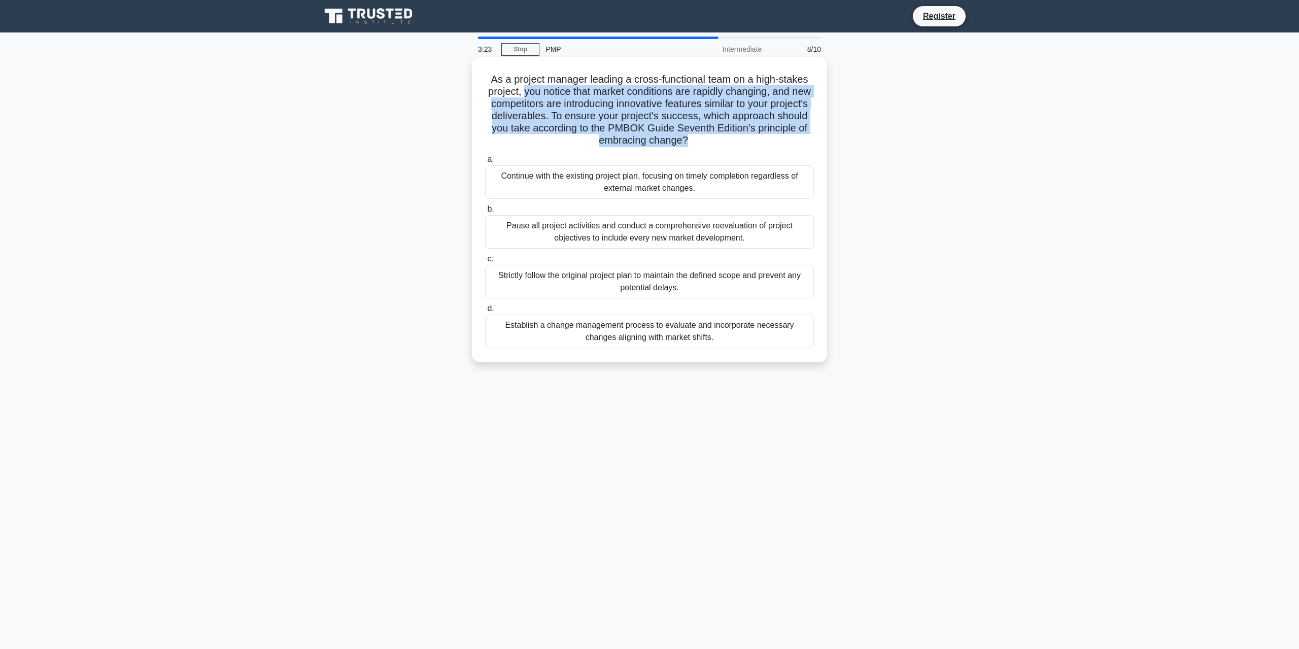
drag, startPoint x: 537, startPoint y: 92, endPoint x: 795, endPoint y: 141, distance: 262.4
click at [795, 141] on h5 "As a project manager leading a cross-functional team on a high-stakes project, …" at bounding box center [649, 110] width 331 height 74
click at [736, 141] on h5 "As a project manager leading a cross-functional team on a high-stakes project, …" at bounding box center [649, 110] width 331 height 74
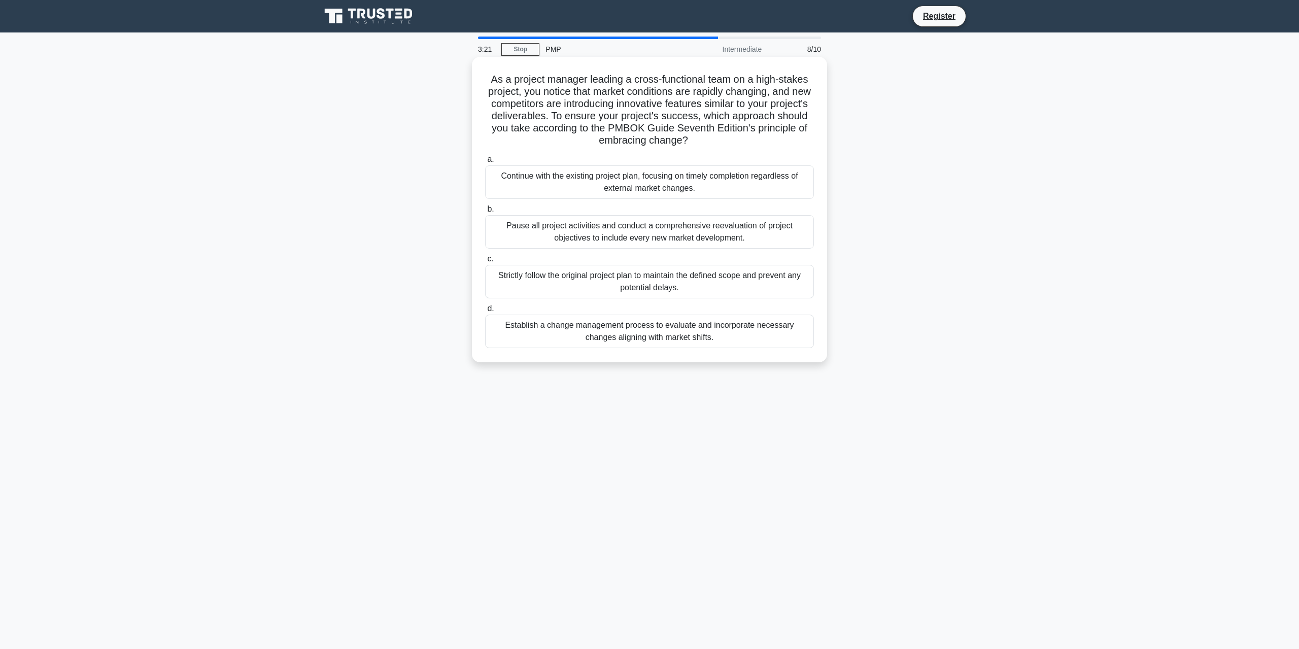
drag, startPoint x: 712, startPoint y: 145, endPoint x: 566, endPoint y: 77, distance: 160.3
click at [566, 77] on h5 "As a project manager leading a cross-functional team on a high-stakes project, …" at bounding box center [649, 110] width 331 height 74
click at [624, 111] on h5 "As a project manager leading a cross-functional team on a high-stakes project, …" at bounding box center [649, 110] width 331 height 74
drag, startPoint x: 632, startPoint y: 141, endPoint x: 716, endPoint y: 152, distance: 83.9
click at [716, 152] on div "As a project manager leading a cross-functional team on a high-stakes project, …" at bounding box center [649, 209] width 347 height 297
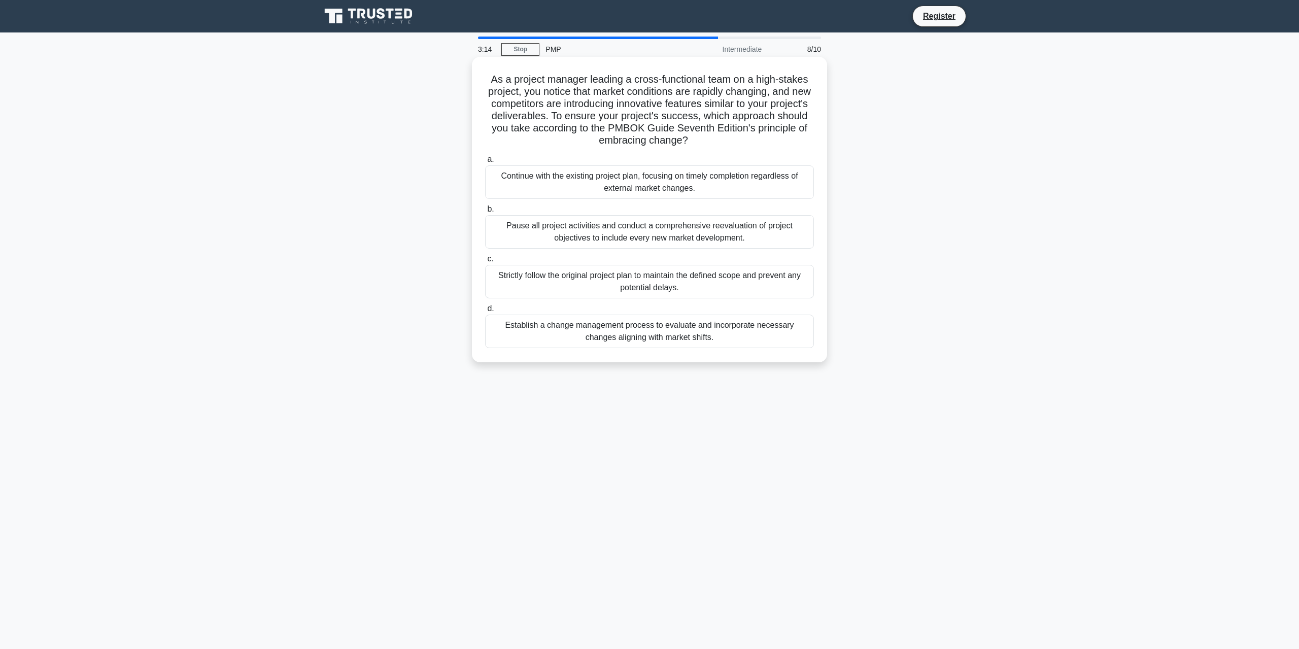
click at [671, 111] on h5 "As a project manager leading a cross-functional team on a high-stakes project, …" at bounding box center [649, 110] width 331 height 74
click at [707, 332] on div "Establish a change management process to evaluate and incorporate necessary cha…" at bounding box center [649, 332] width 329 height 34
click at [485, 312] on input "d. Establish a change management process to evaluate and incorporate necessary …" at bounding box center [485, 309] width 0 height 7
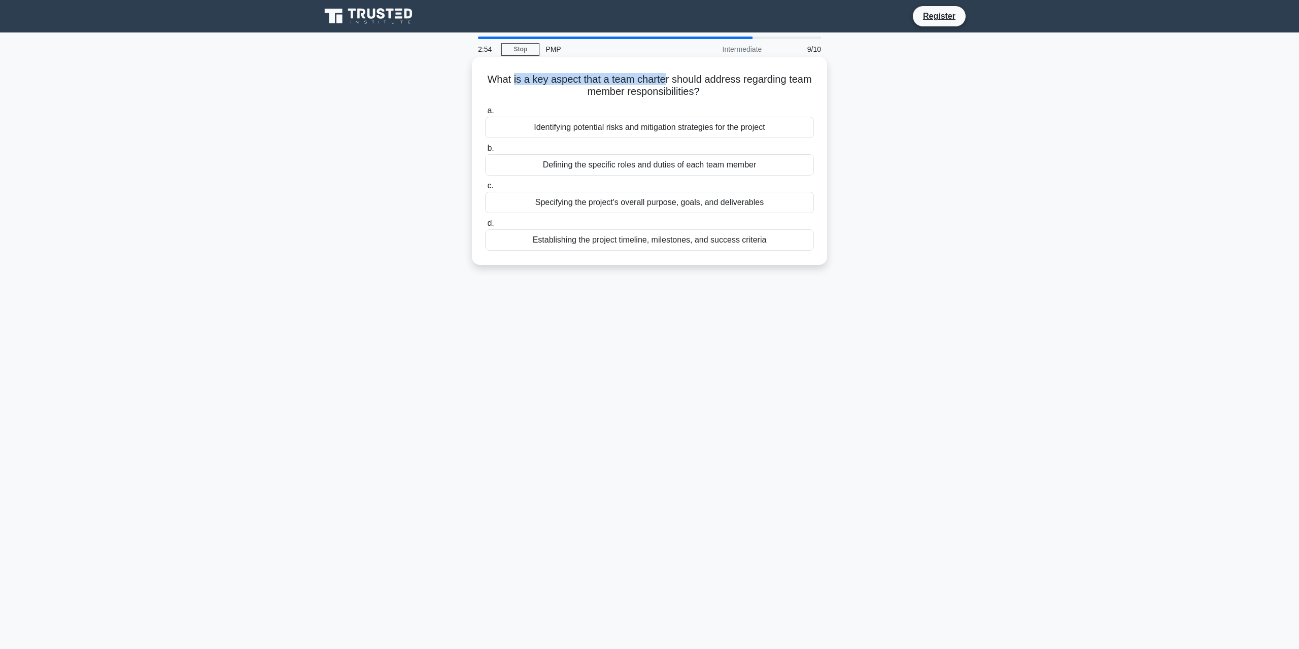
drag, startPoint x: 547, startPoint y: 80, endPoint x: 666, endPoint y: 86, distance: 119.9
click at [666, 86] on h5 "What is a key aspect that a team charter should address regarding team member r…" at bounding box center [649, 85] width 331 height 25
click at [638, 86] on h5 "What is a key aspect that a team charter should address regarding team member r…" at bounding box center [649, 85] width 331 height 25
drag, startPoint x: 550, startPoint y: 79, endPoint x: 577, endPoint y: 76, distance: 27.1
click at [577, 76] on h5 "What is a key aspect that a team charter should address regarding team member r…" at bounding box center [649, 85] width 331 height 25
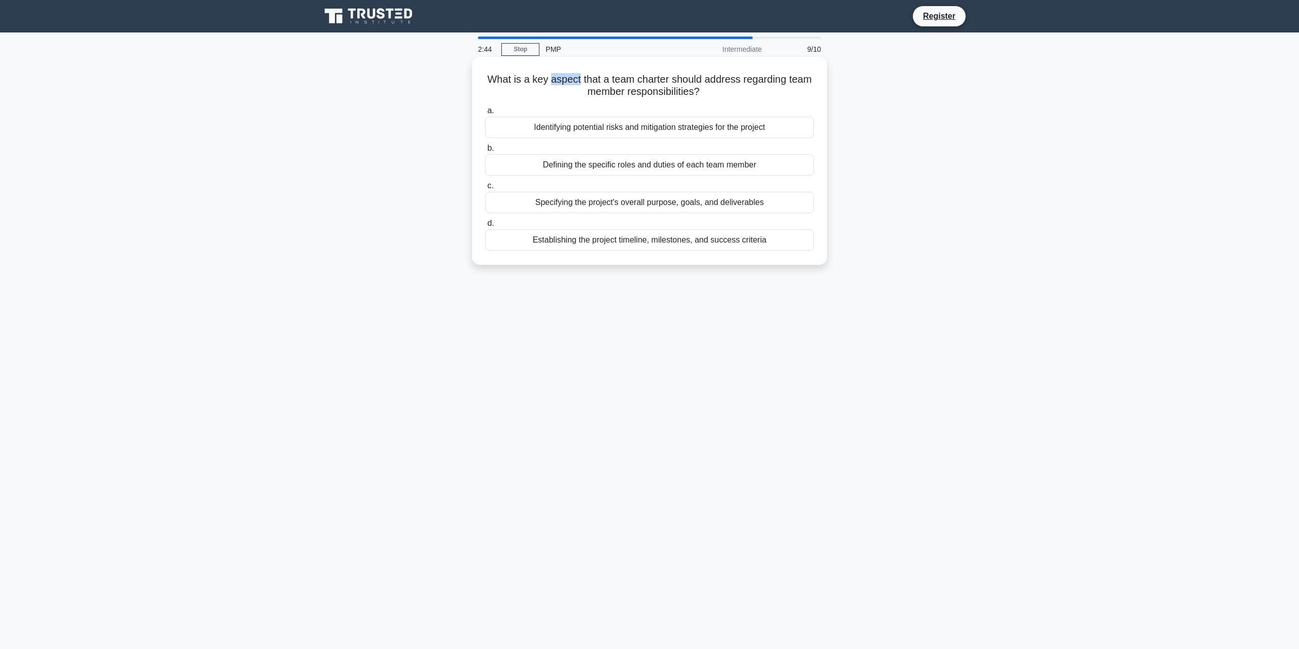
drag, startPoint x: 610, startPoint y: 79, endPoint x: 794, endPoint y: 97, distance: 185.2
click at [794, 97] on h5 "What is a key aspect that a team charter should address regarding team member r…" at bounding box center [649, 85] width 331 height 25
click at [901, 116] on div "What is a key aspect that a team charter should address regarding team member r…" at bounding box center [650, 169] width 670 height 220
drag, startPoint x: 488, startPoint y: 81, endPoint x: 712, endPoint y: 103, distance: 225.4
click at [712, 103] on div "What is a key aspect that a team charter should address regarding team member r…" at bounding box center [649, 161] width 347 height 200
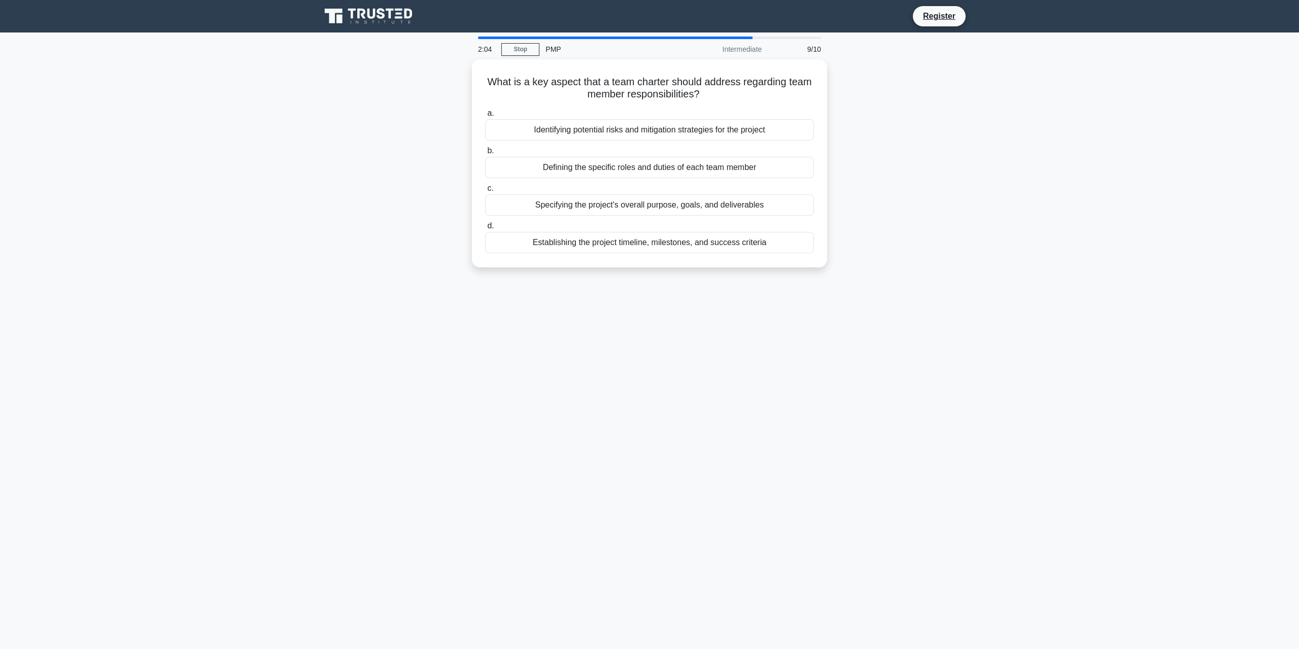
click at [958, 189] on div "What is a key aspect that a team charter should address regarding team member r…" at bounding box center [650, 169] width 670 height 220
click at [611, 165] on div "Defining the specific roles and duties of each team member" at bounding box center [649, 164] width 329 height 21
click at [485, 152] on input "b. Defining the specific roles and duties of each team member" at bounding box center [485, 148] width 0 height 7
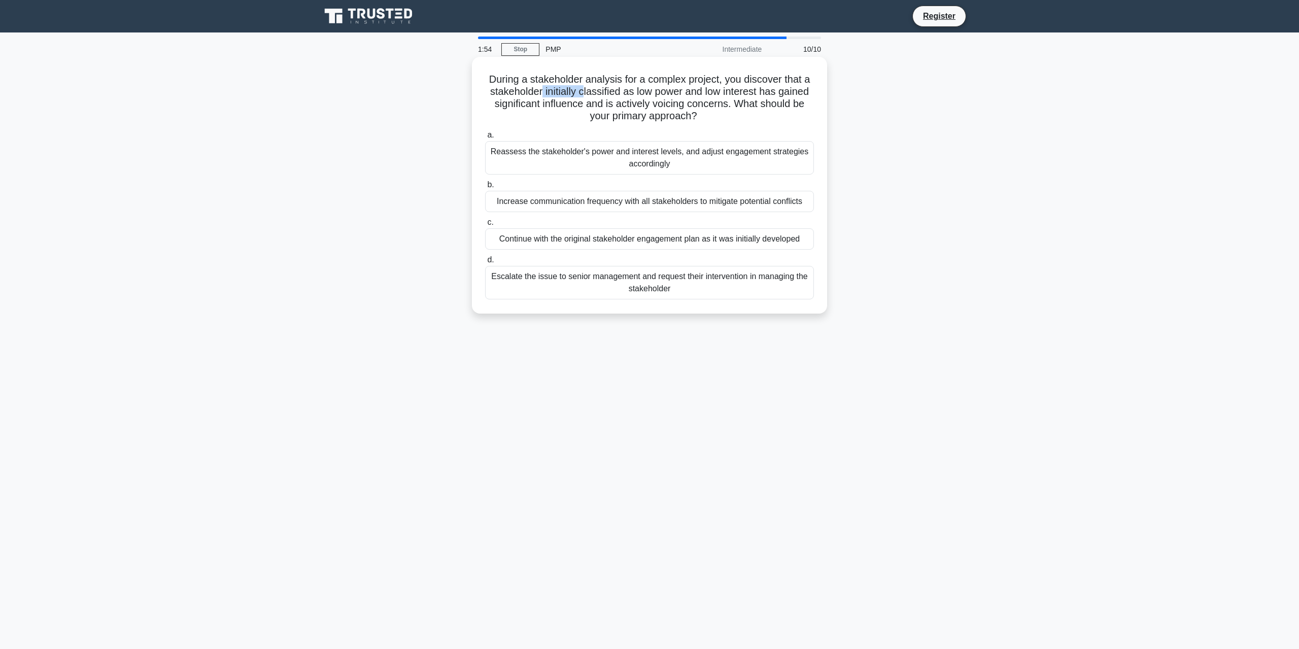
drag, startPoint x: 539, startPoint y: 93, endPoint x: 582, endPoint y: 94, distance: 43.2
click at [582, 94] on h5 "During a stakeholder analysis for a complex project, you discover that a stakeh…" at bounding box center [649, 98] width 331 height 50
click at [688, 89] on h5 "During a stakeholder analysis for a complex project, you discover that a stakeh…" at bounding box center [649, 98] width 331 height 50
drag, startPoint x: 628, startPoint y: 92, endPoint x: 735, endPoint y: 85, distance: 106.8
click at [735, 85] on h5 "During a stakeholder analysis for a complex project, you discover that a stakeh…" at bounding box center [649, 98] width 331 height 50
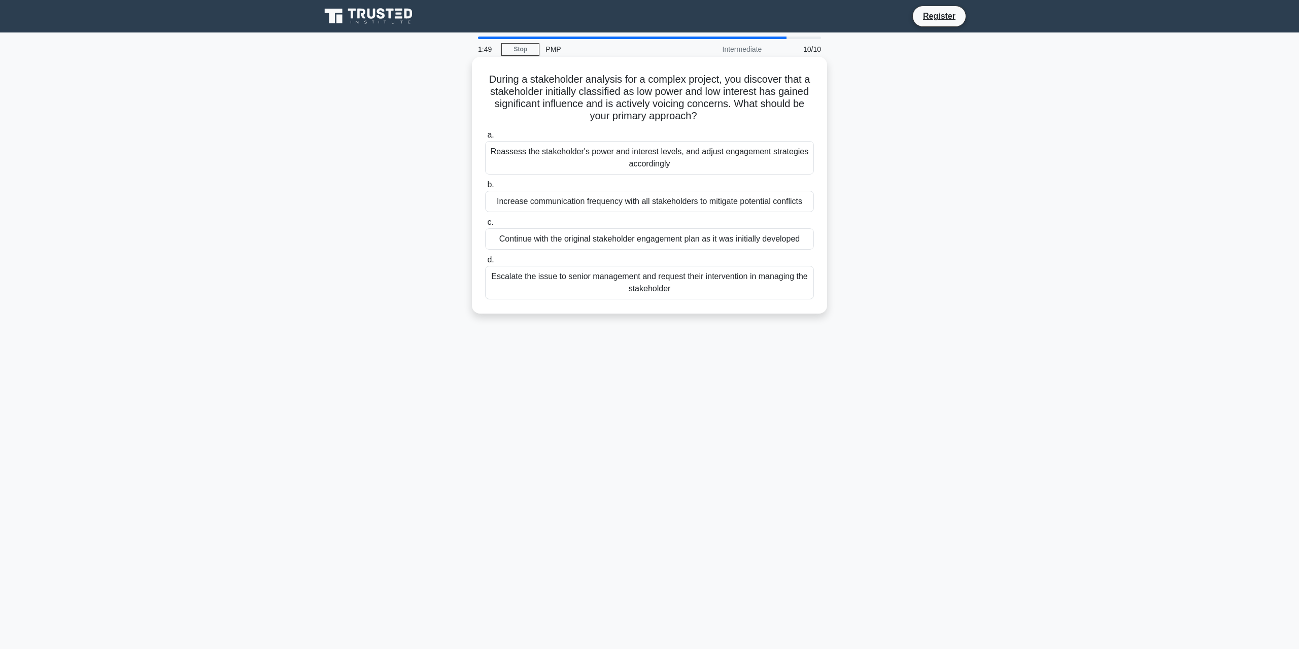
click at [739, 98] on h5 "During a stakeholder analysis for a complex project, you discover that a stakeh…" at bounding box center [649, 98] width 331 height 50
drag, startPoint x: 707, startPoint y: 92, endPoint x: 767, endPoint y: 96, distance: 60.0
click at [767, 96] on h5 "During a stakeholder analysis for a complex project, you discover that a stakeh…" at bounding box center [649, 98] width 331 height 50
drag, startPoint x: 542, startPoint y: 102, endPoint x: 584, endPoint y: 105, distance: 42.2
click at [583, 106] on h5 "During a stakeholder analysis for a complex project, you discover that a stakeh…" at bounding box center [649, 98] width 331 height 50
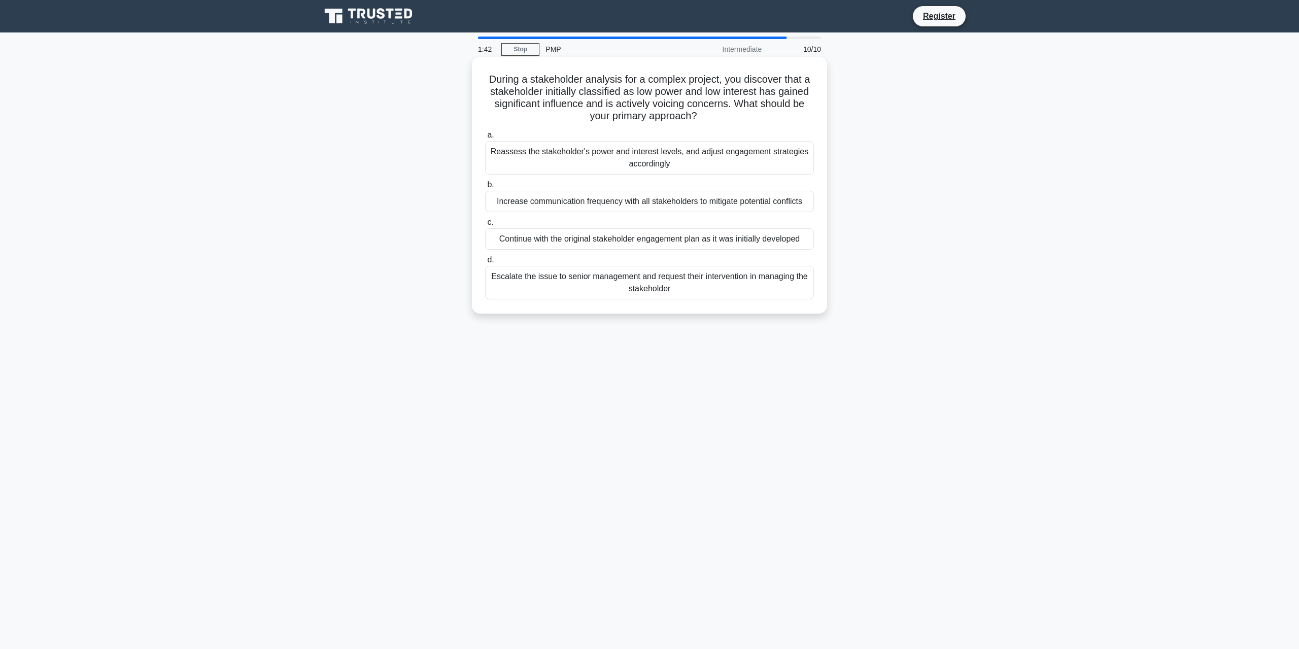
click at [598, 105] on h5 "During a stakeholder analysis for a complex project, you discover that a stakeh…" at bounding box center [649, 98] width 331 height 50
drag, startPoint x: 732, startPoint y: 105, endPoint x: 578, endPoint y: 92, distance: 154.8
click at [578, 92] on h5 "During a stakeholder analysis for a complex project, you discover that a stakeh…" at bounding box center [649, 98] width 331 height 50
click at [608, 204] on div "Increase communication frequency with all stakeholders to mitigate potential co…" at bounding box center [649, 201] width 329 height 21
click at [485, 188] on input "b. Increase communication frequency with all stakeholders to mitigate potential…" at bounding box center [485, 185] width 0 height 7
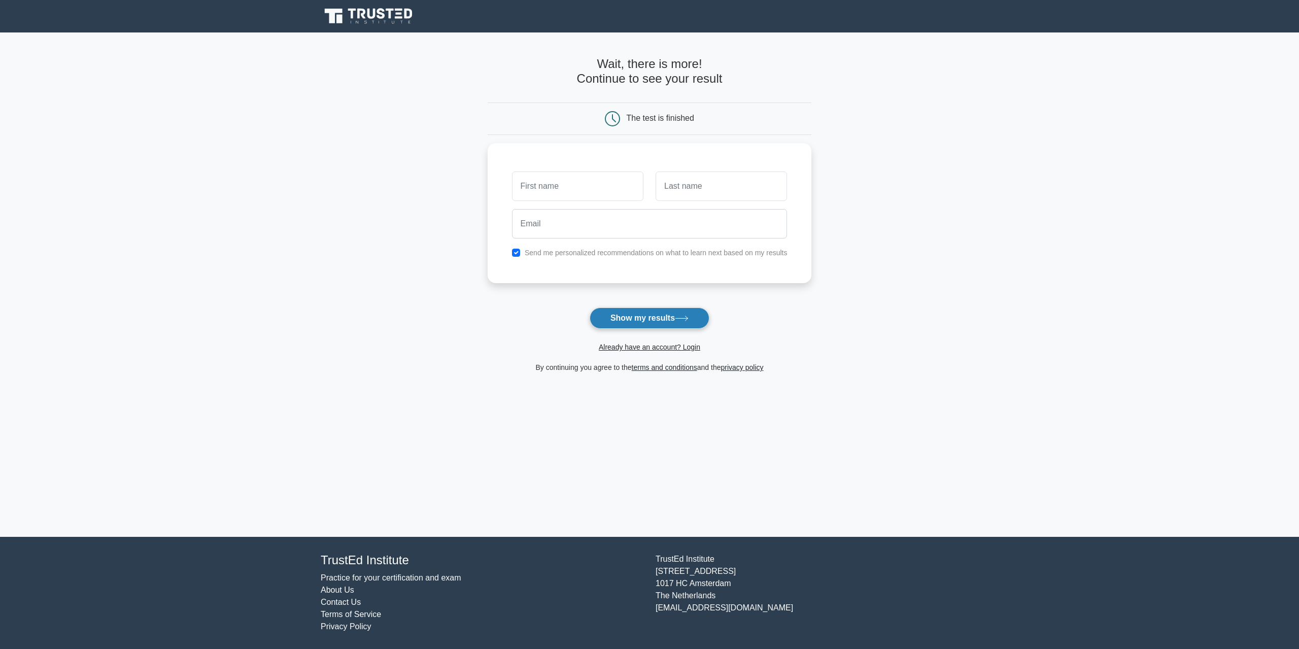
click at [665, 318] on button "Show my results" at bounding box center [650, 318] width 120 height 21
click at [597, 196] on input "text" at bounding box center [577, 183] width 131 height 29
click at [983, 223] on main "Wait, there is more! Continue to see your result The test is finished and the" at bounding box center [649, 284] width 1299 height 505
drag, startPoint x: 581, startPoint y: 169, endPoint x: 581, endPoint y: 186, distance: 16.8
click at [581, 183] on div at bounding box center [578, 184] width 144 height 38
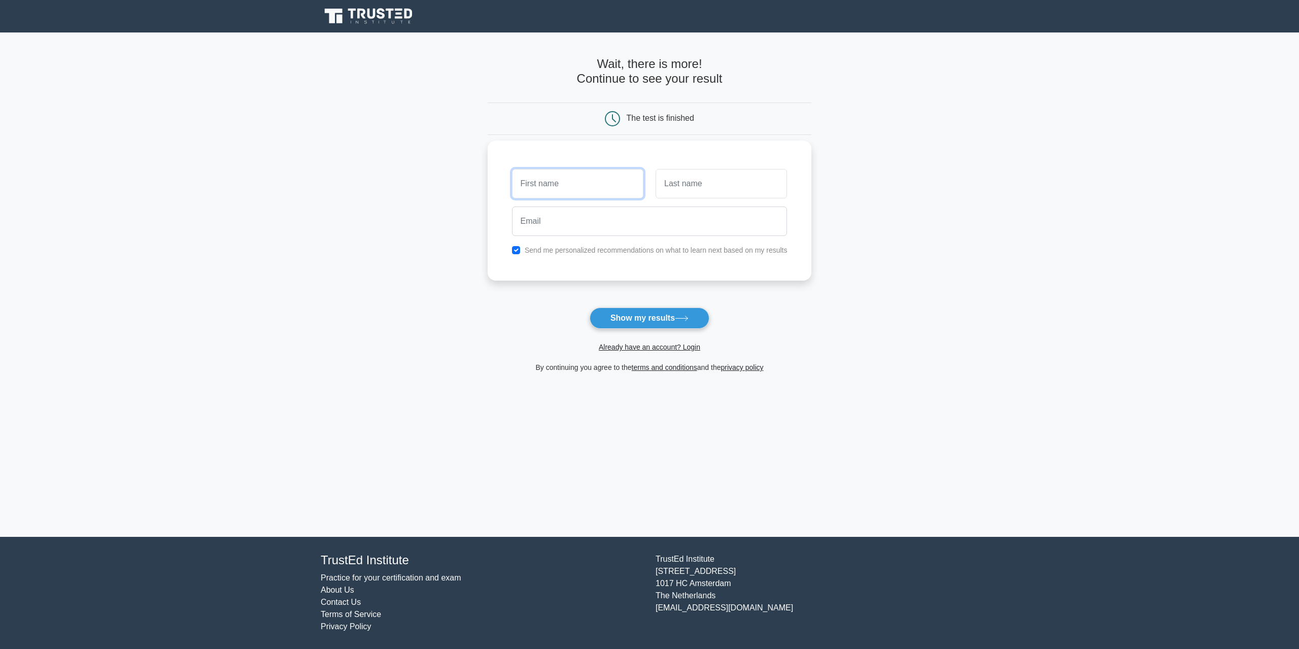
click at [587, 194] on input "text" at bounding box center [577, 183] width 131 height 29
drag, startPoint x: 587, startPoint y: 194, endPoint x: 513, endPoint y: 206, distance: 75.5
click at [513, 206] on div "Send me personalized recommendations on what to learn next based on my results" at bounding box center [650, 211] width 324 height 140
type input "murat"
click at [702, 182] on input "text" at bounding box center [721, 183] width 131 height 29
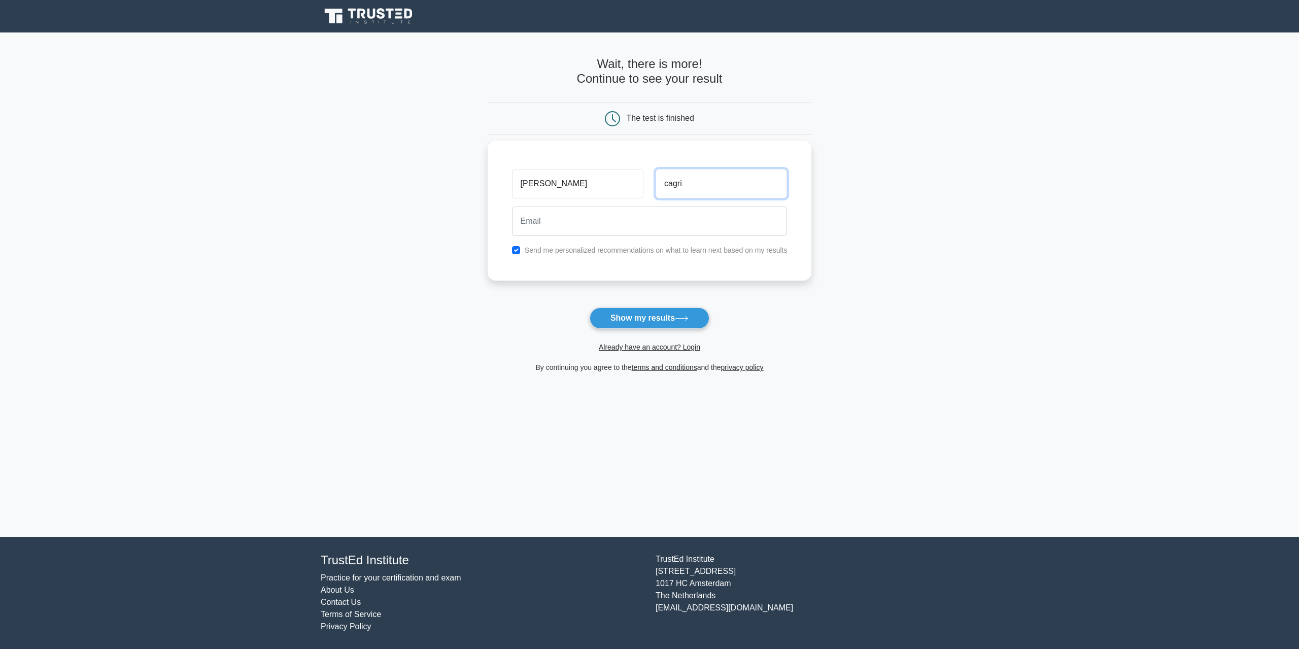
type input "cagri"
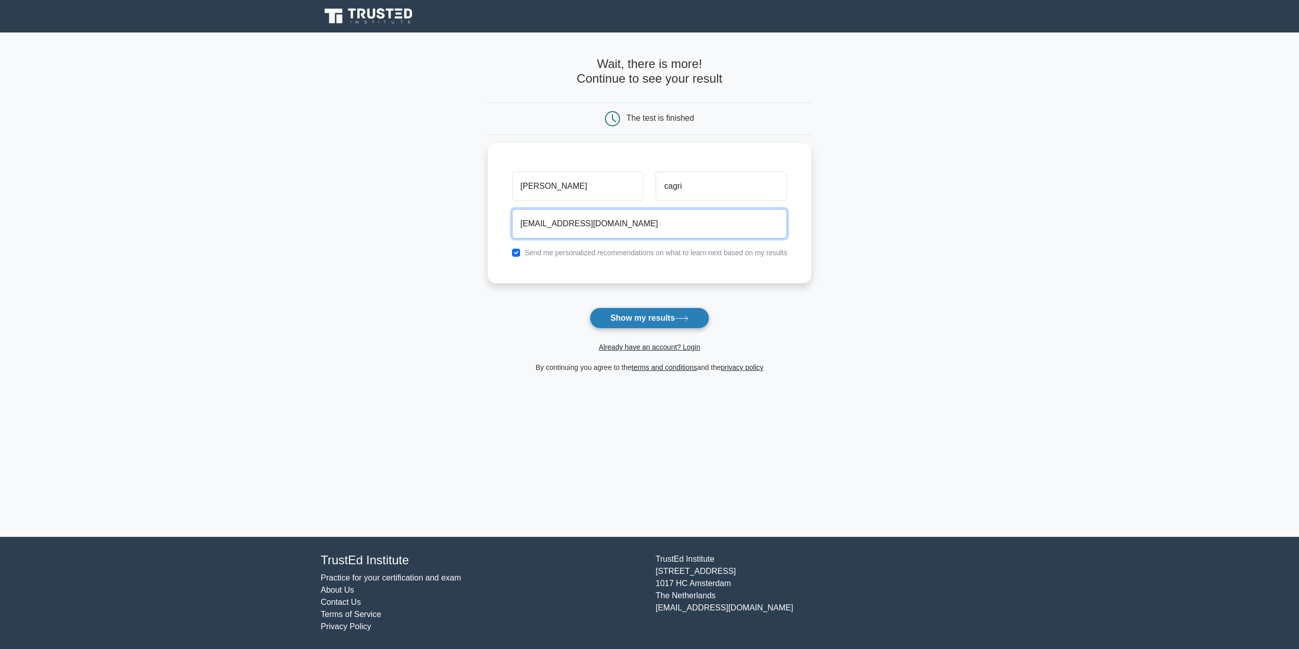
type input "m.cavri@gmail.com"
click at [661, 317] on button "Show my results" at bounding box center [650, 318] width 120 height 21
